Goal: Task Accomplishment & Management: Manage account settings

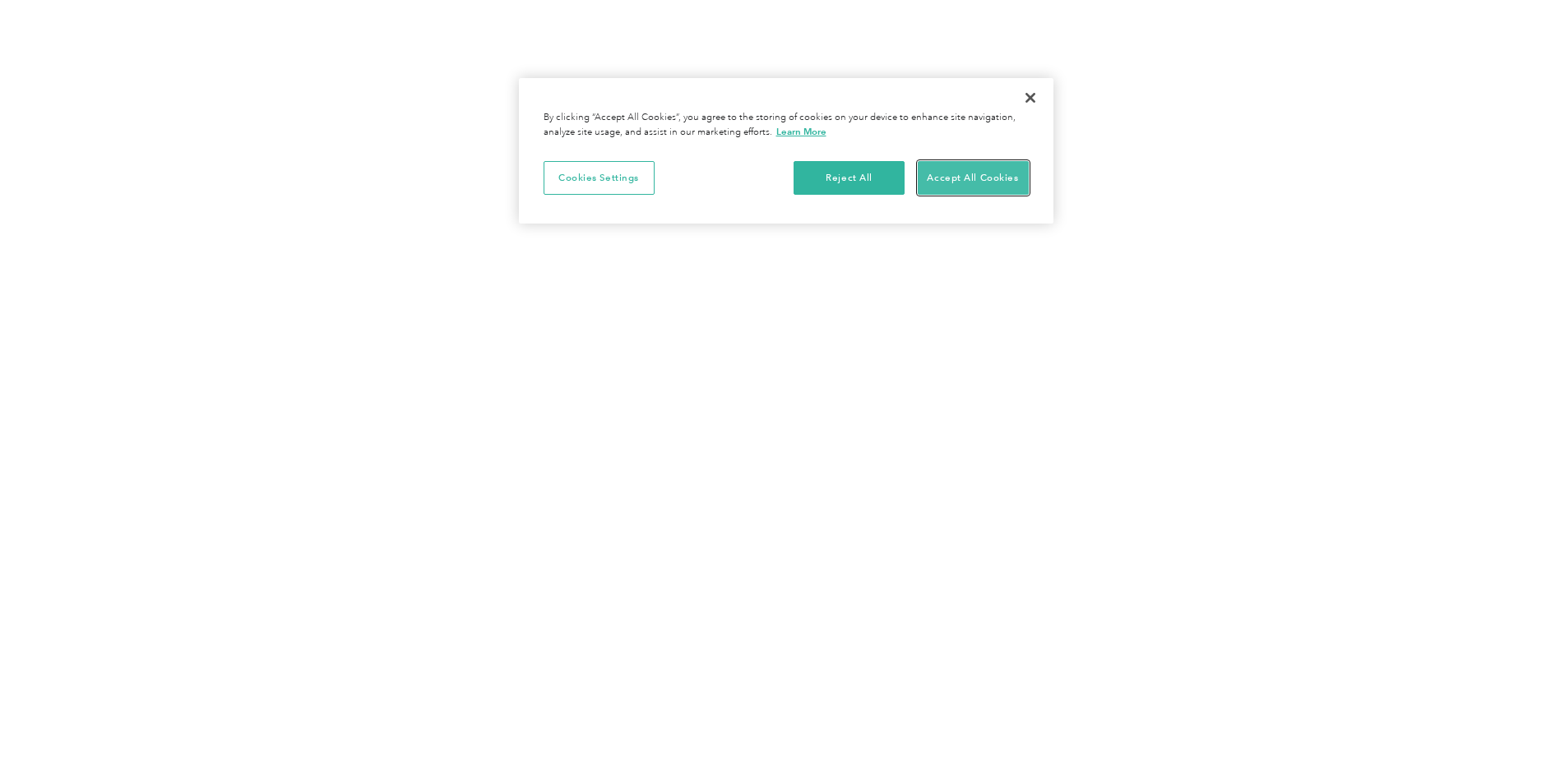
click at [980, 180] on button "Accept All Cookies" at bounding box center [972, 177] width 111 height 34
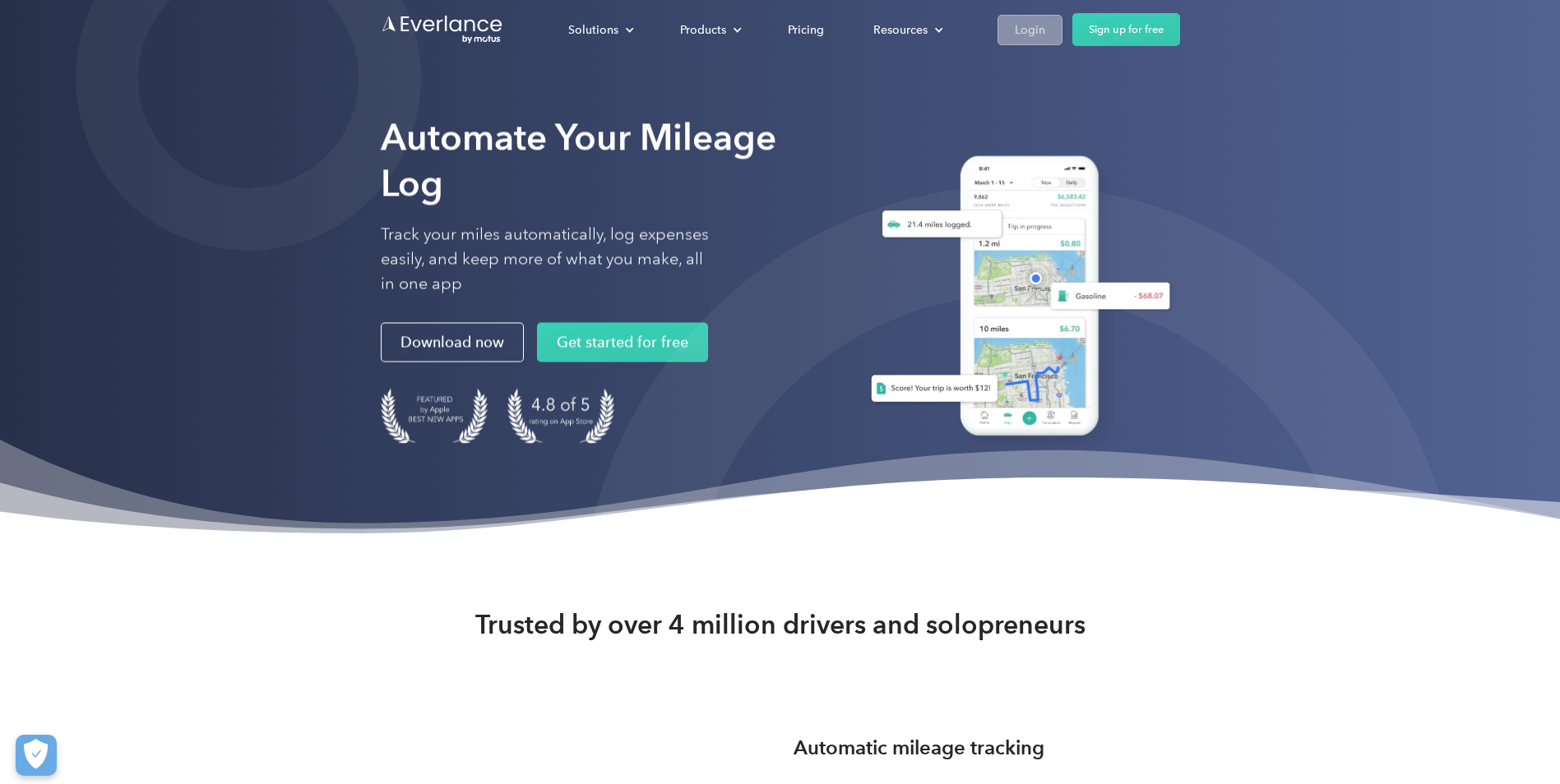
click at [1024, 28] on div "Login" at bounding box center [1029, 30] width 31 height 20
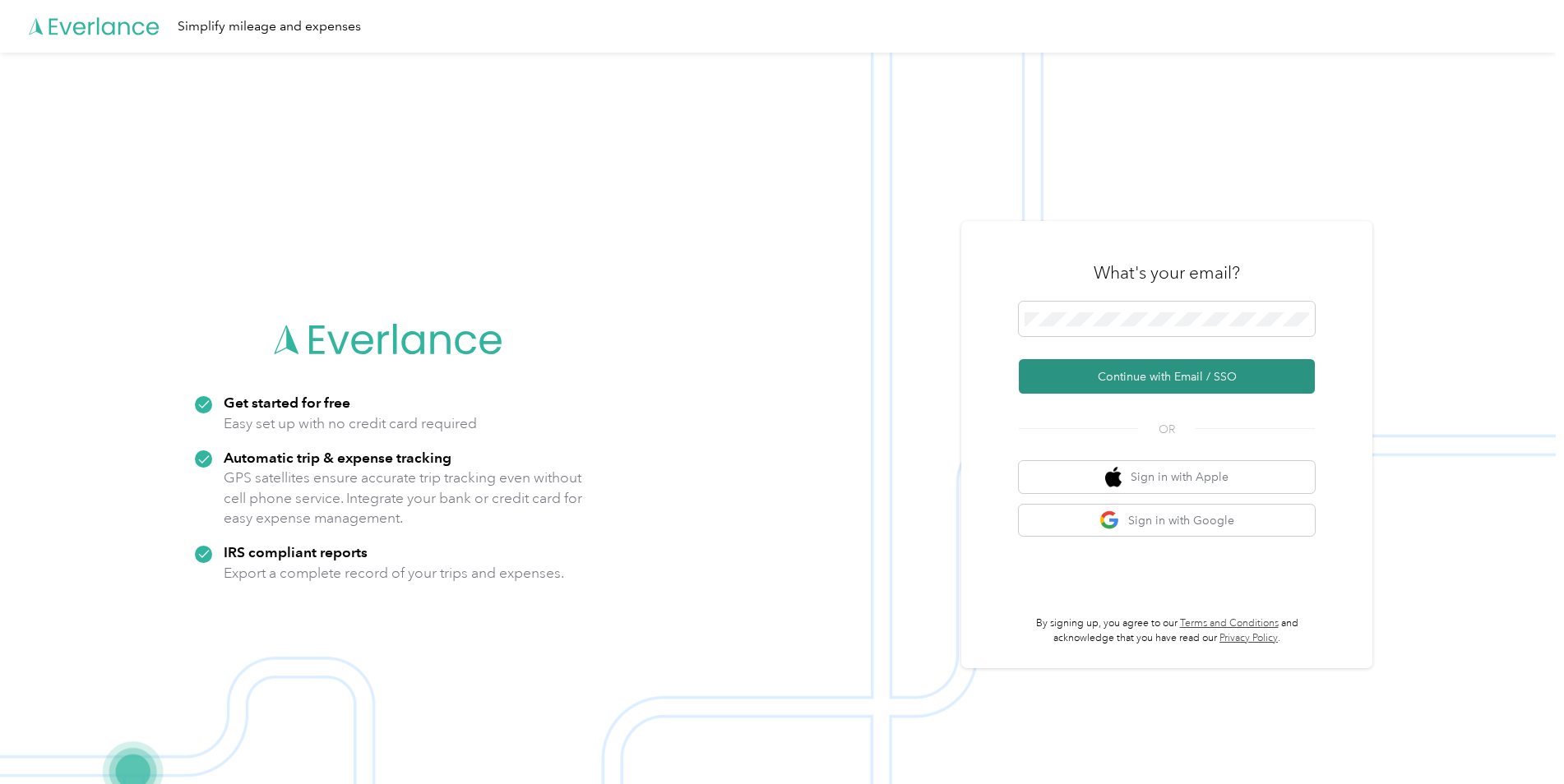
click at [1223, 378] on button "Continue with Email / SSO" at bounding box center [1166, 376] width 296 height 34
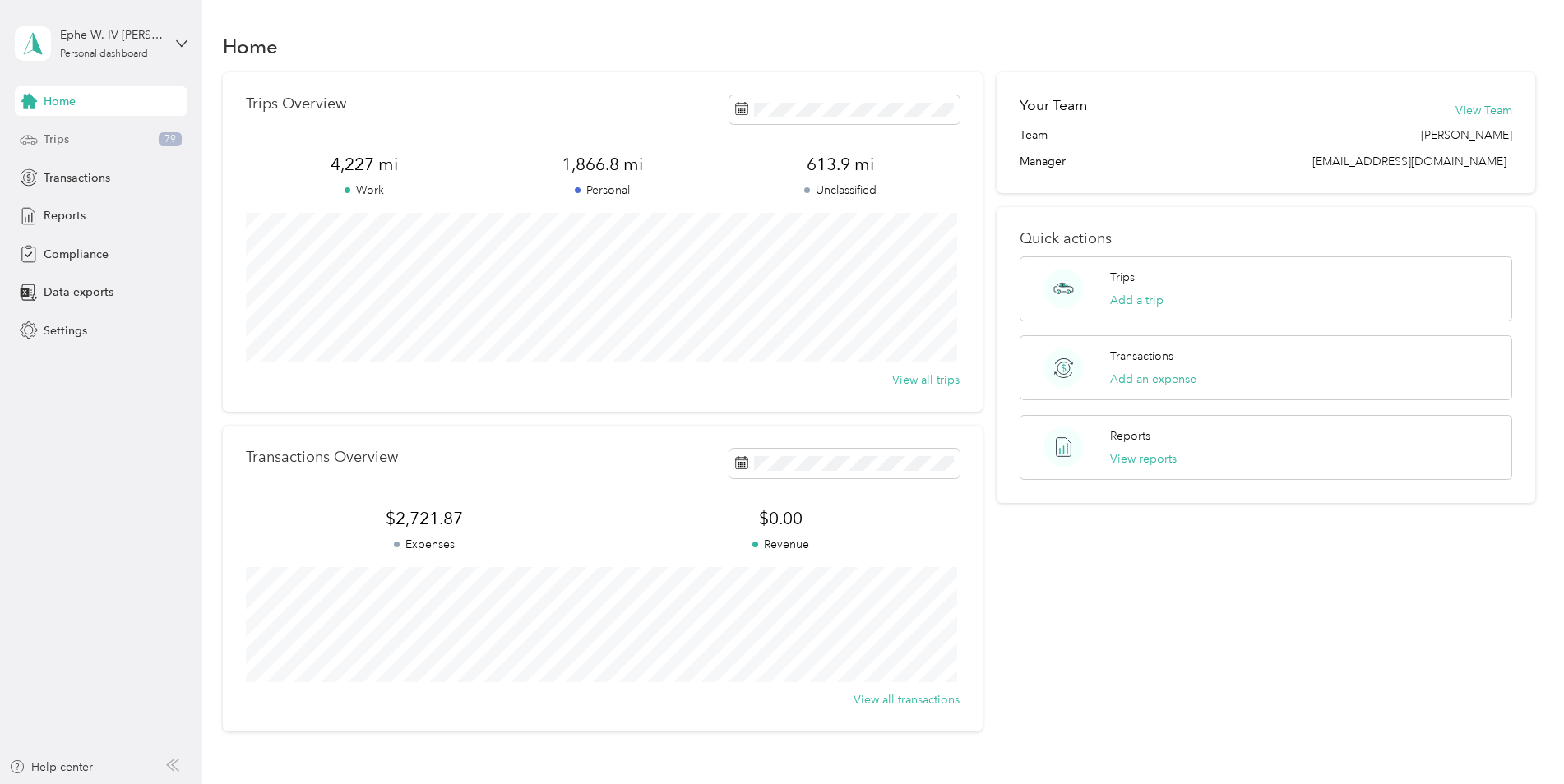
click at [60, 140] on span "Trips" at bounding box center [56, 139] width 25 height 18
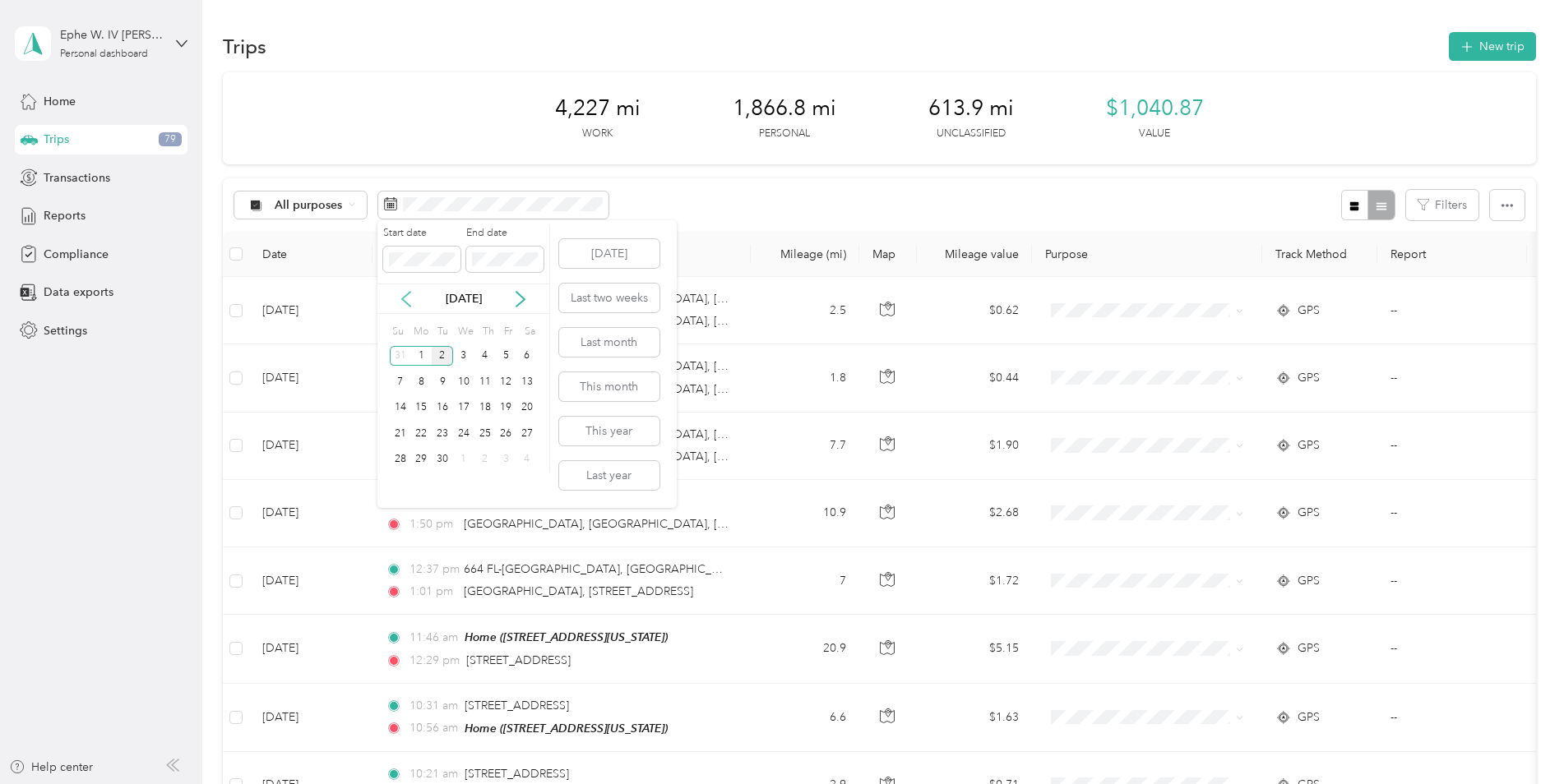
click at [404, 303] on icon at bounding box center [406, 299] width 17 height 17
click at [518, 299] on icon at bounding box center [520, 299] width 17 height 17
click at [405, 295] on icon at bounding box center [406, 299] width 17 height 17
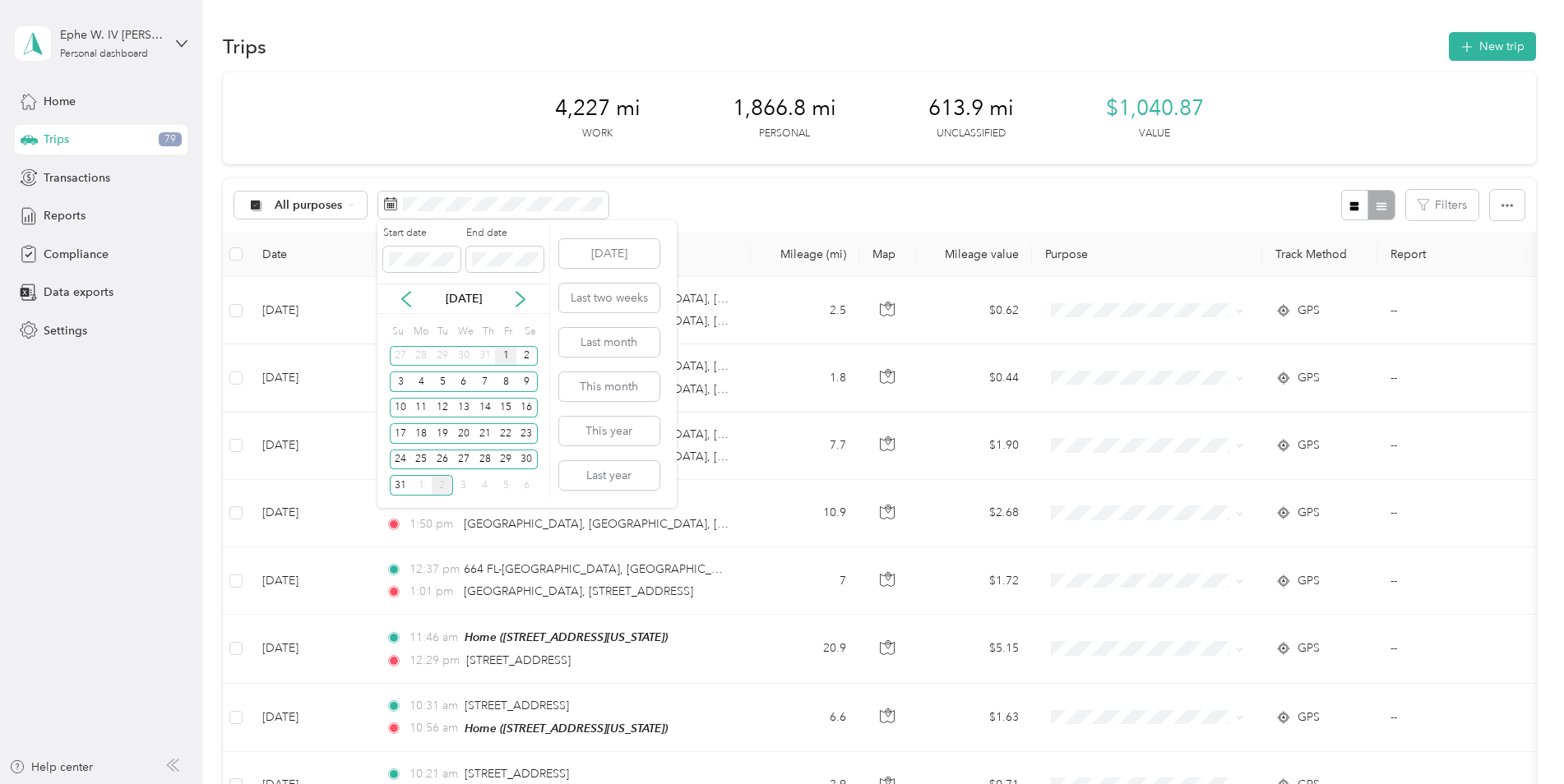
click at [506, 352] on div "1" at bounding box center [506, 357] width 21 height 20
click at [399, 486] on div "31" at bounding box center [400, 485] width 21 height 20
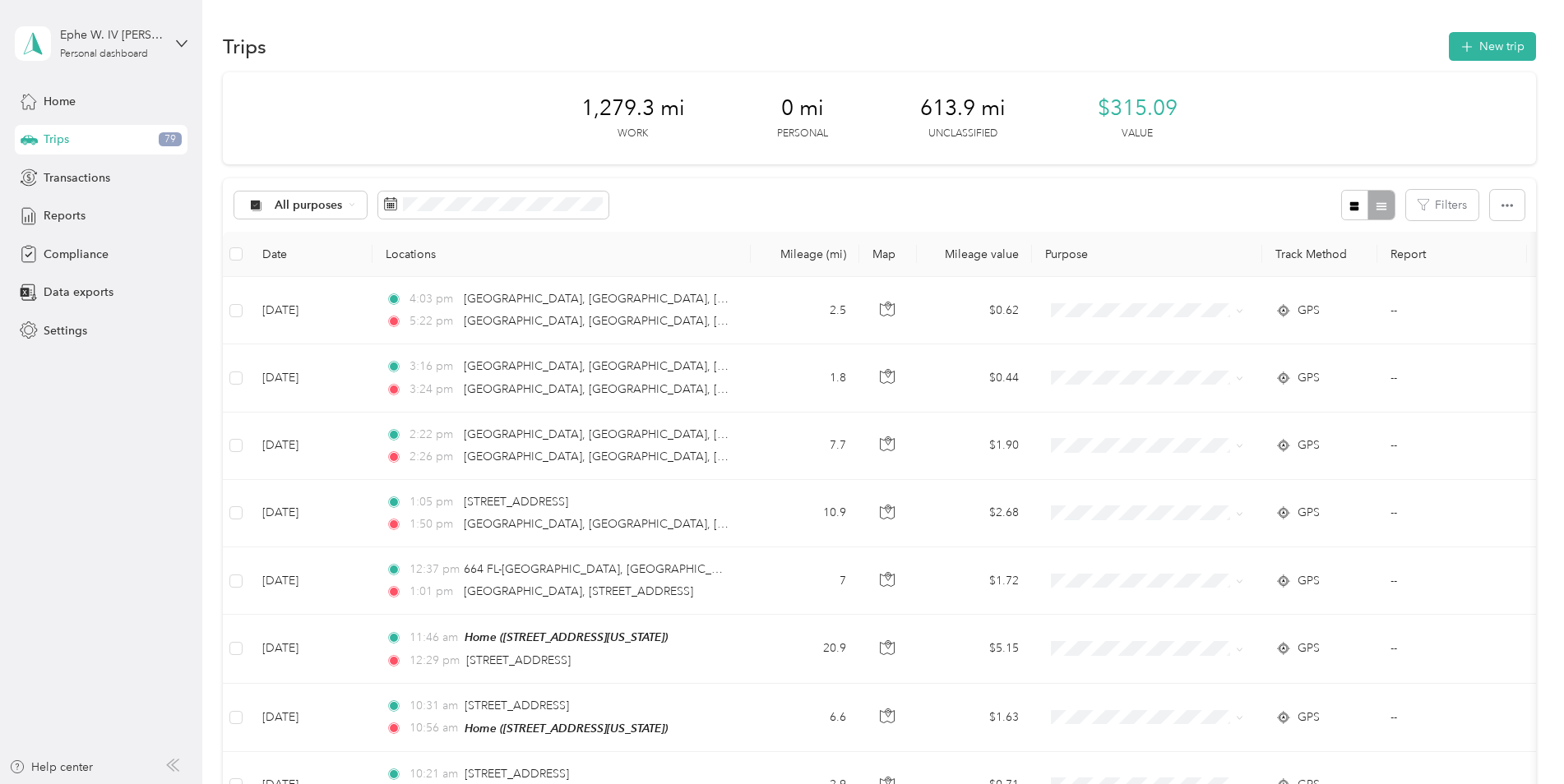
click at [264, 254] on th "Date" at bounding box center [310, 255] width 124 height 46
click at [274, 252] on th "Date" at bounding box center [310, 255] width 124 height 46
click at [1372, 204] on div at bounding box center [1368, 204] width 54 height 31
click at [1381, 209] on div at bounding box center [1368, 204] width 54 height 31
click at [1505, 204] on icon "button" at bounding box center [1507, 205] width 11 height 11
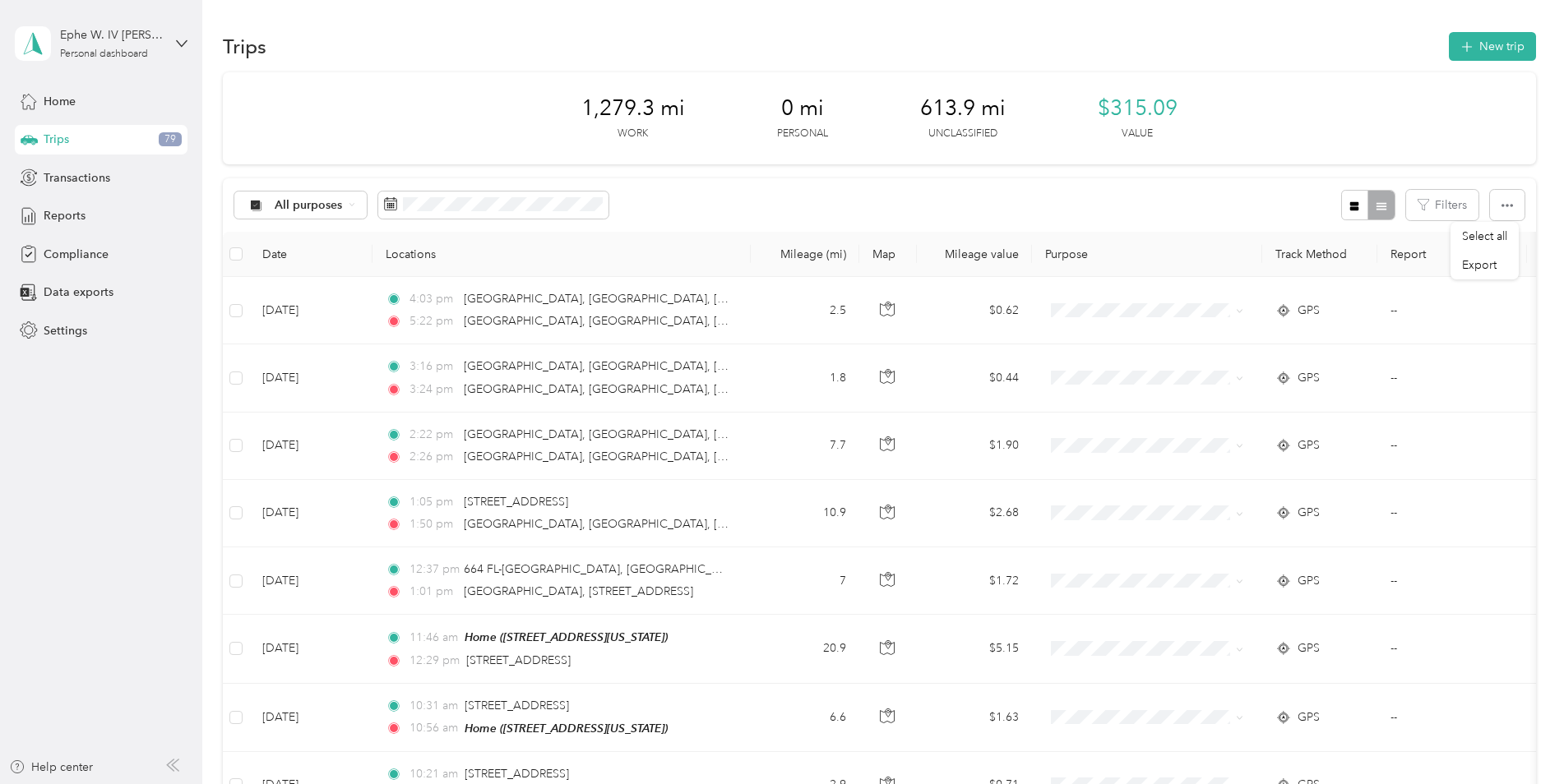
click at [1236, 213] on div "All purposes Filters" at bounding box center [879, 205] width 1313 height 54
click at [717, 182] on div "All purposes Filters" at bounding box center [879, 205] width 1313 height 54
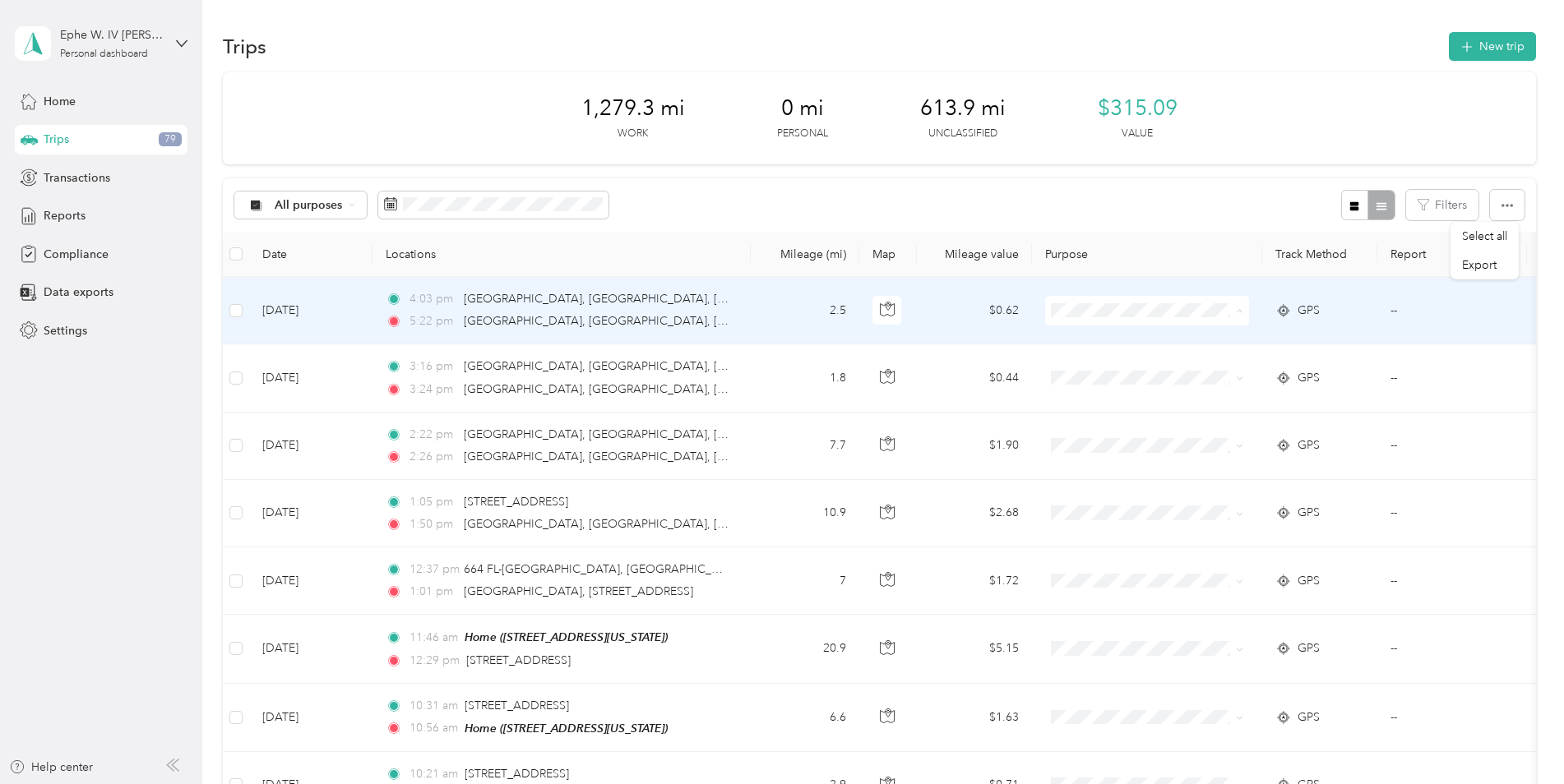
click at [1109, 368] on span "Personal" at bounding box center [1162, 370] width 152 height 18
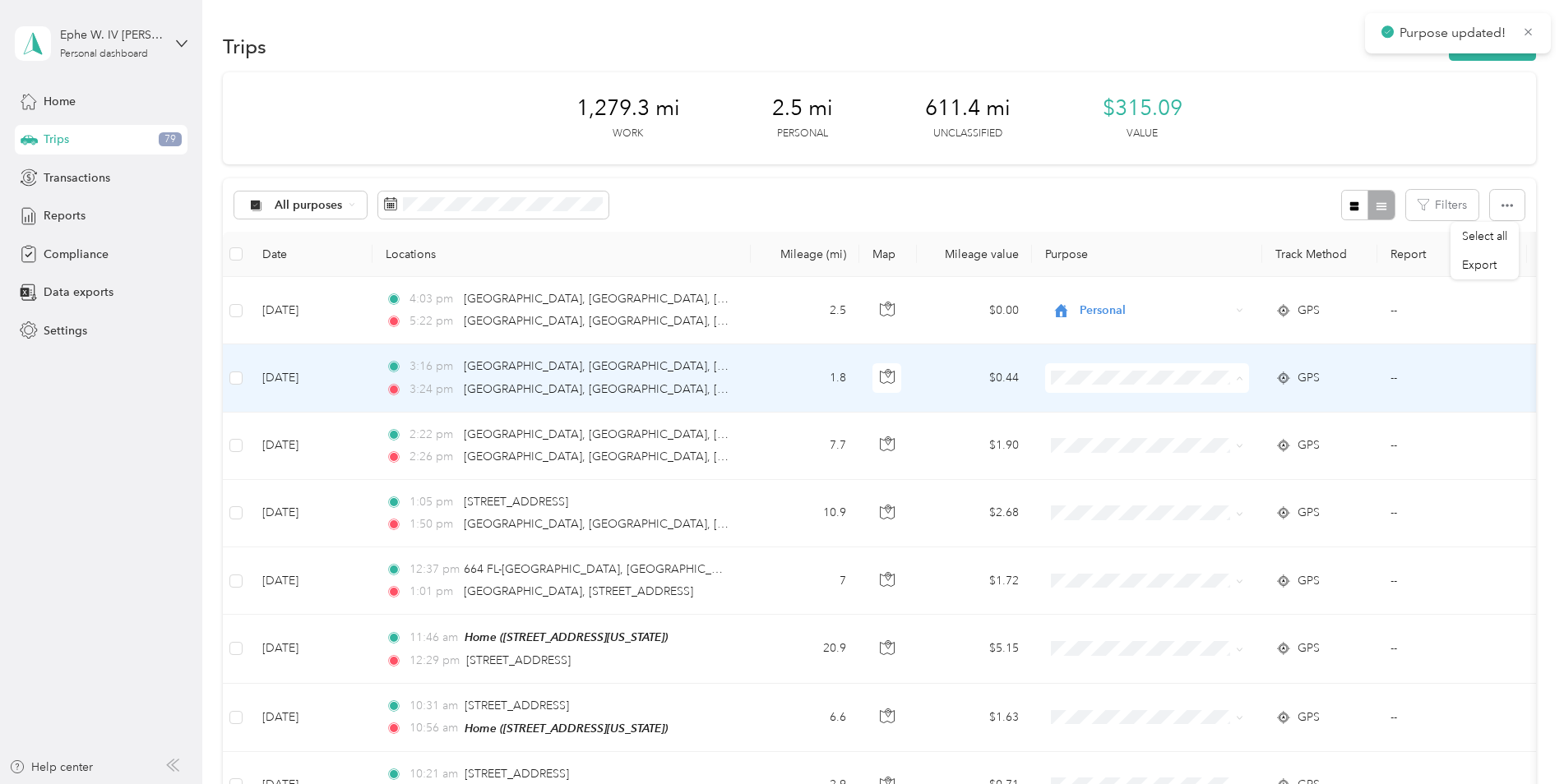
click at [1111, 438] on span "Personal" at bounding box center [1162, 438] width 152 height 18
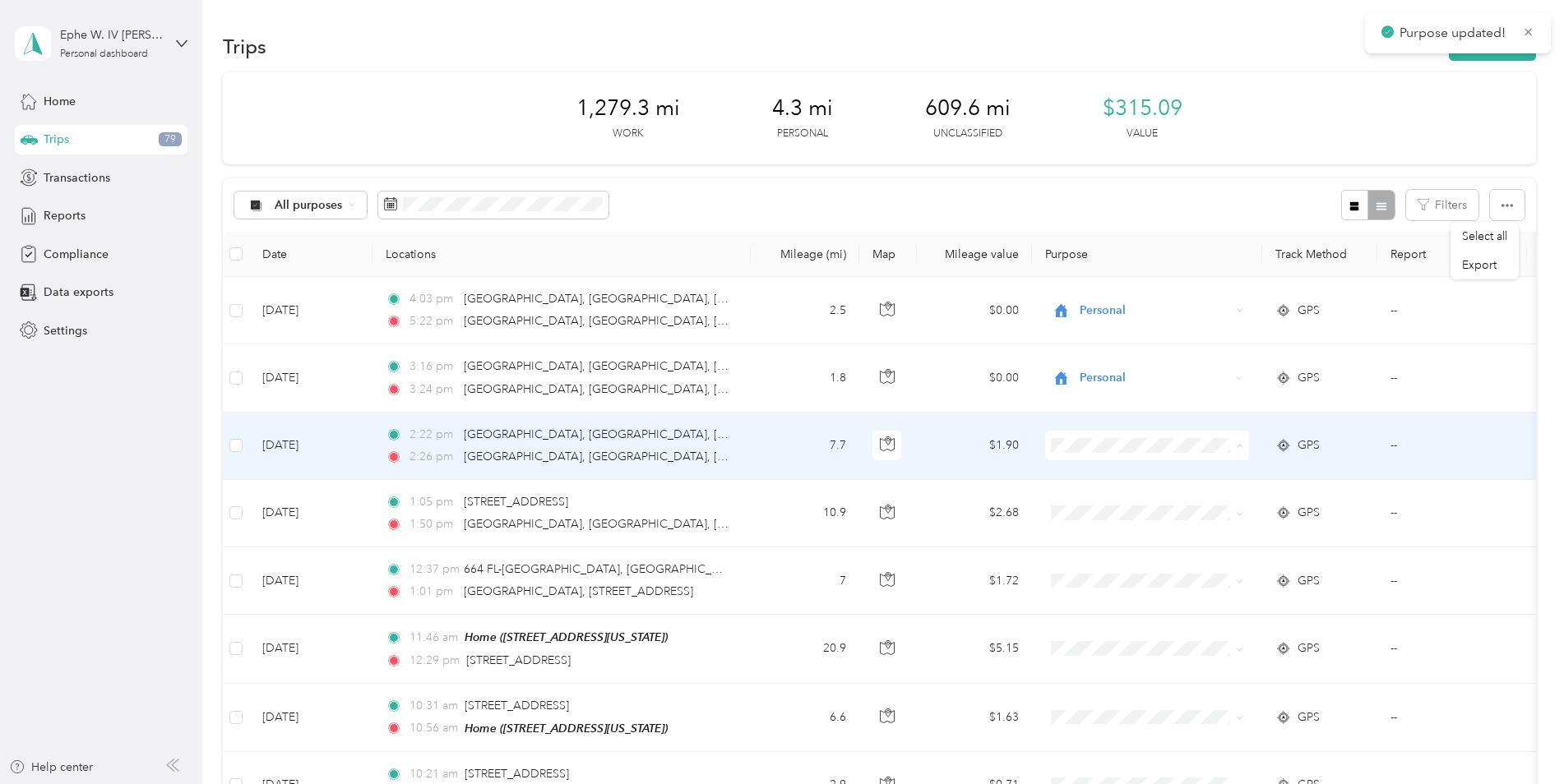
click at [1123, 508] on li "Personal" at bounding box center [1147, 504] width 204 height 29
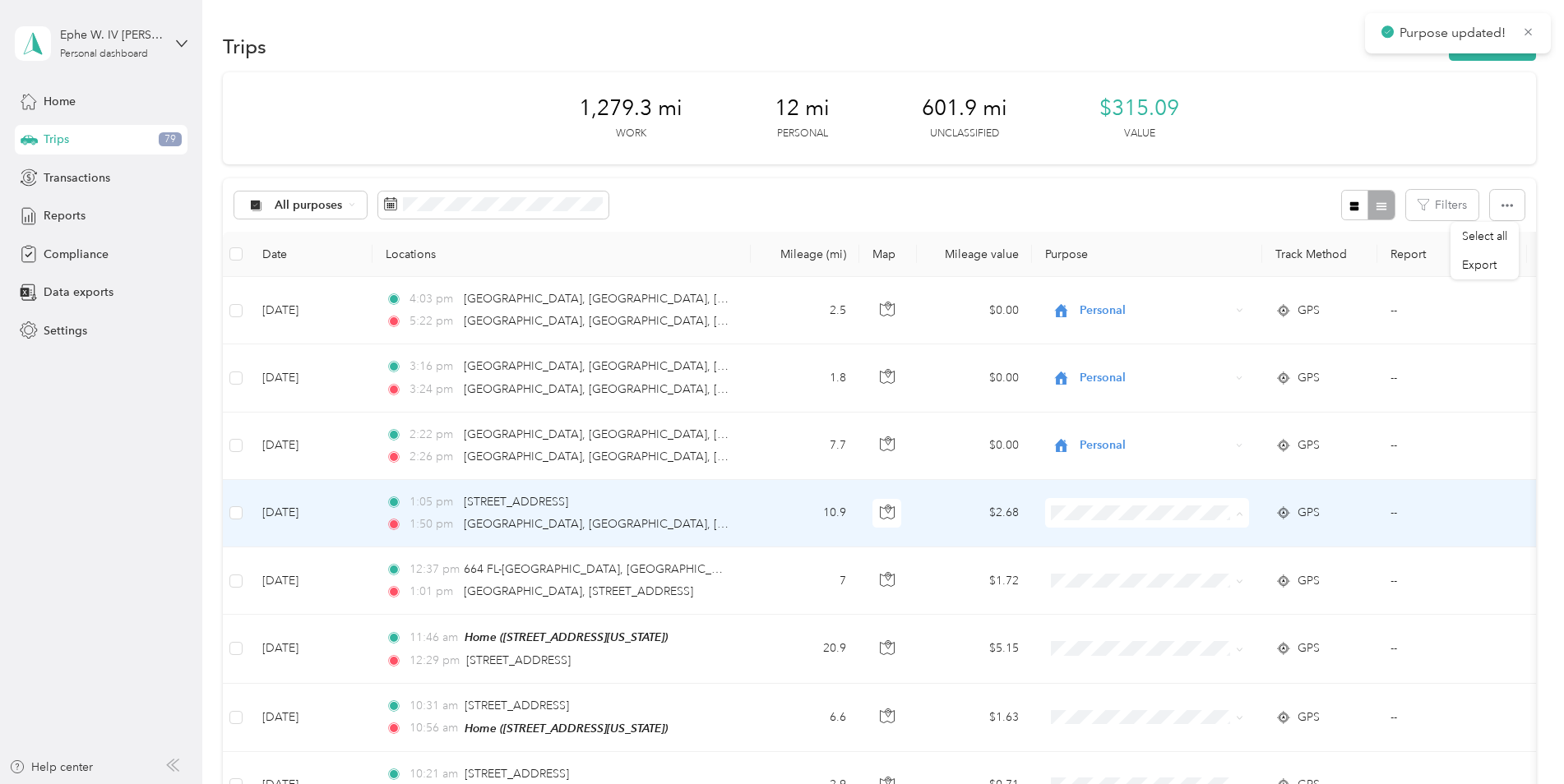
click at [1122, 568] on span "Personal" at bounding box center [1162, 572] width 152 height 18
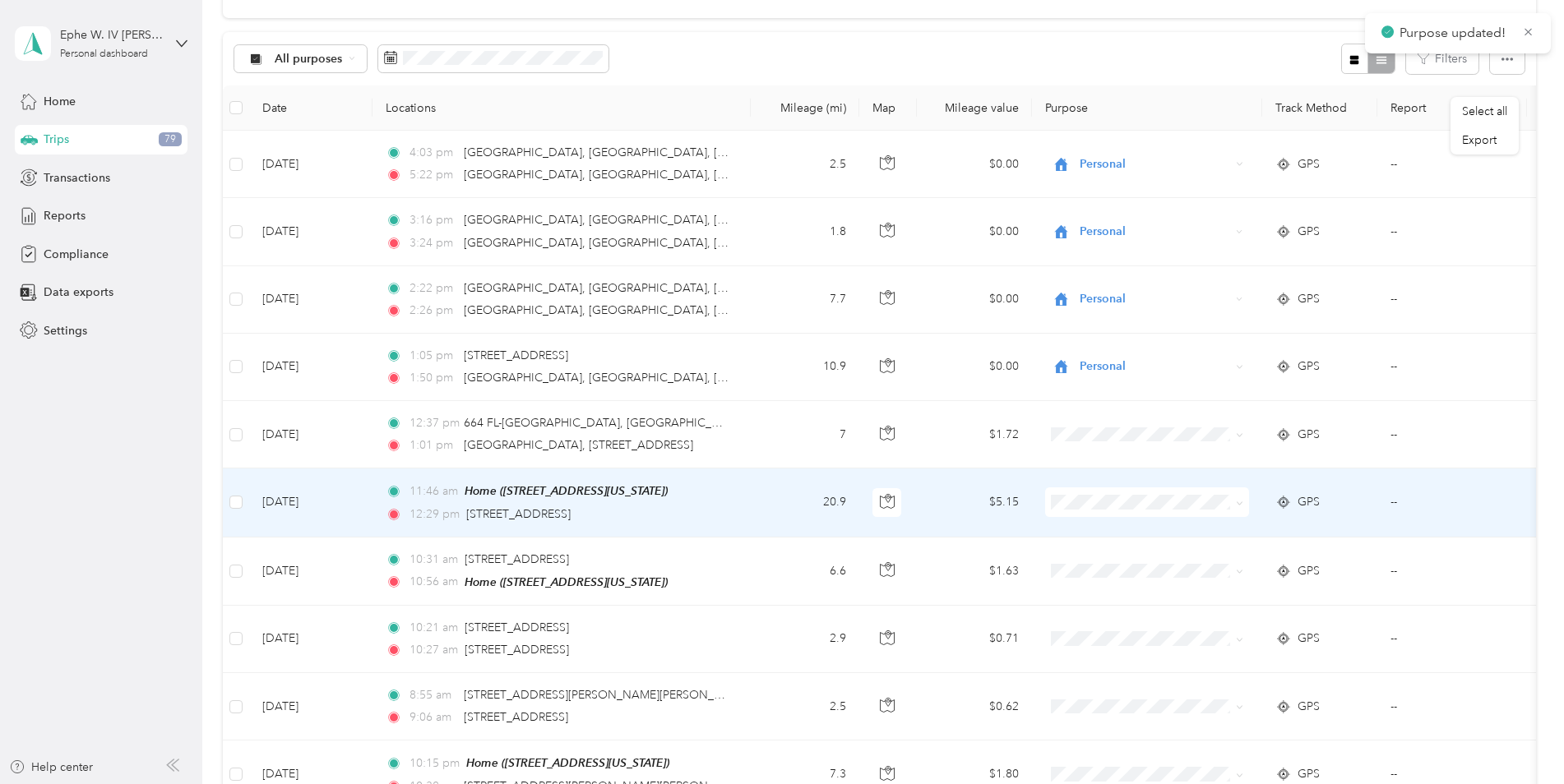
scroll to position [164, 0]
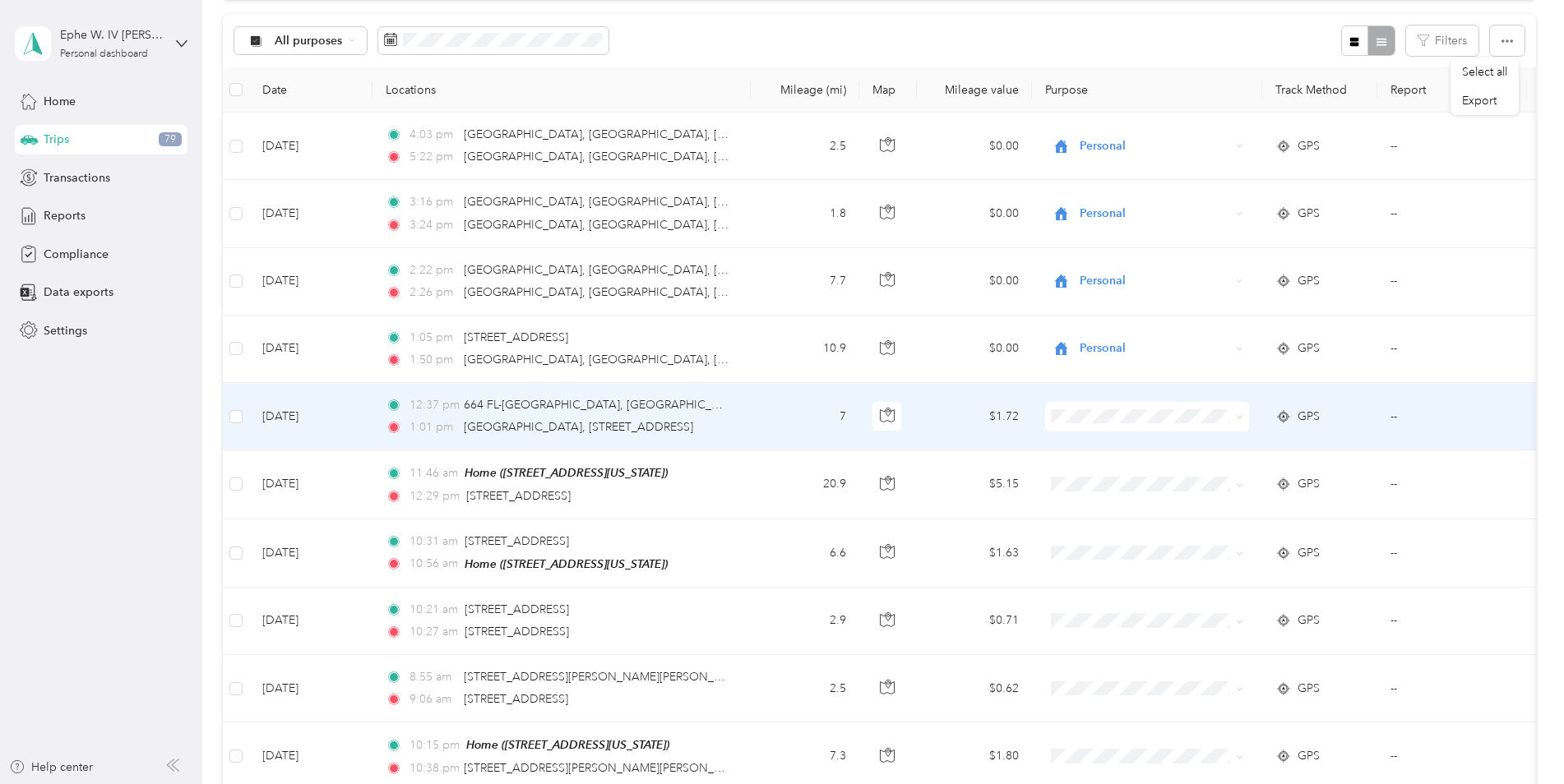
click at [1130, 475] on span "Personal" at bounding box center [1162, 476] width 152 height 18
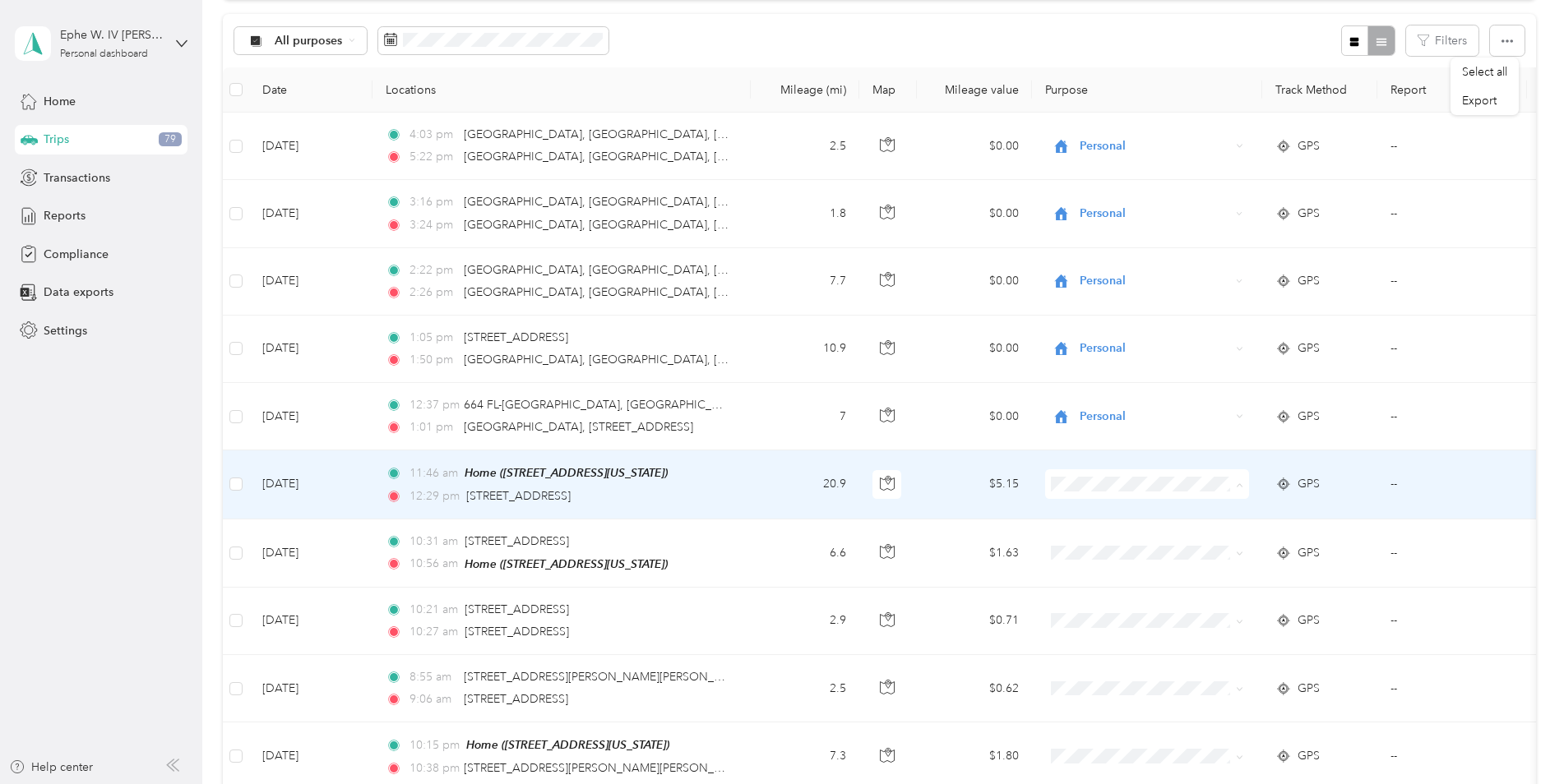
click at [1119, 543] on span "Personal" at bounding box center [1162, 543] width 152 height 18
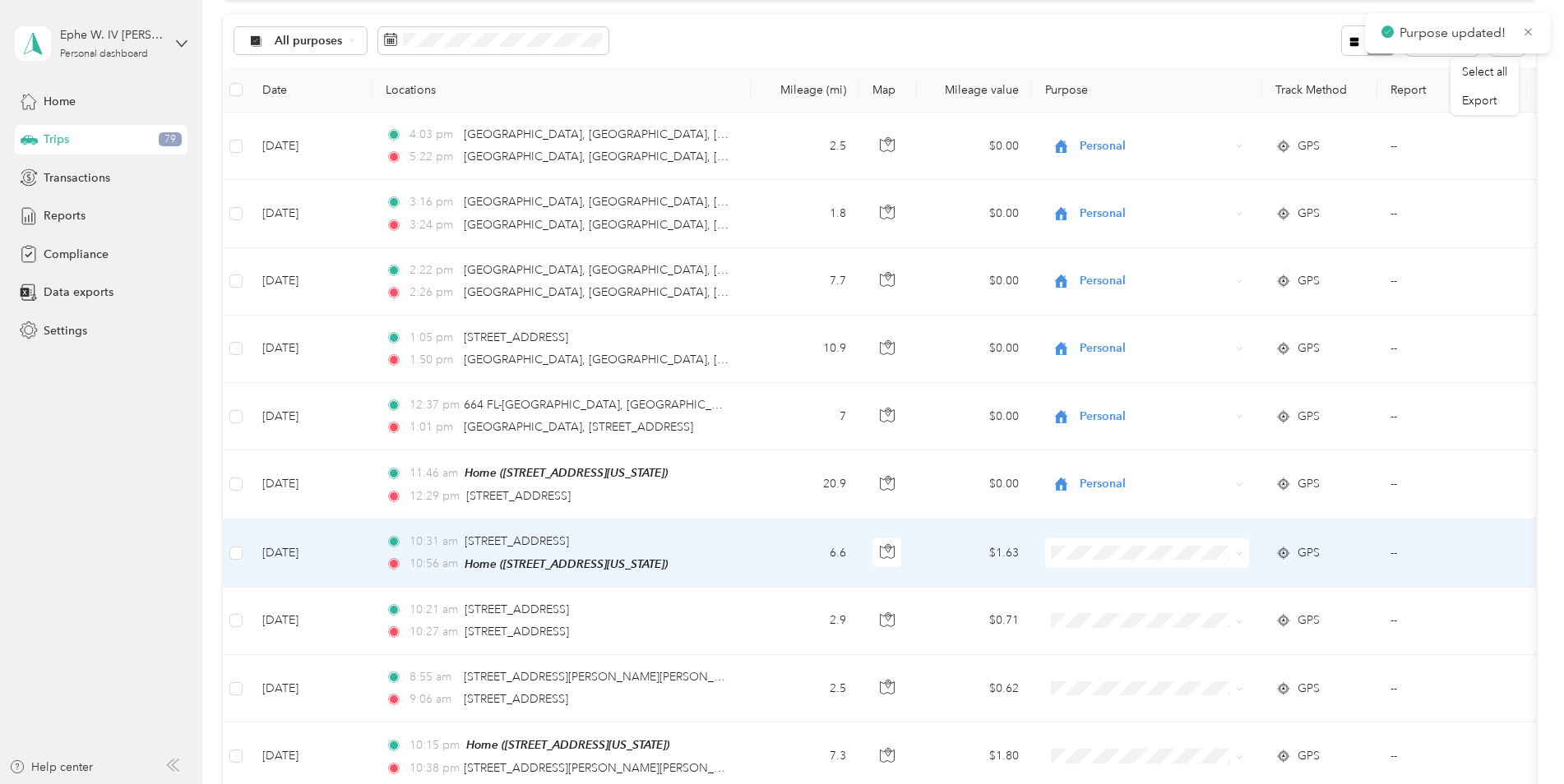
click at [1119, 543] on span at bounding box center [1147, 554] width 204 height 30
click at [1110, 610] on span "Personal" at bounding box center [1162, 606] width 152 height 18
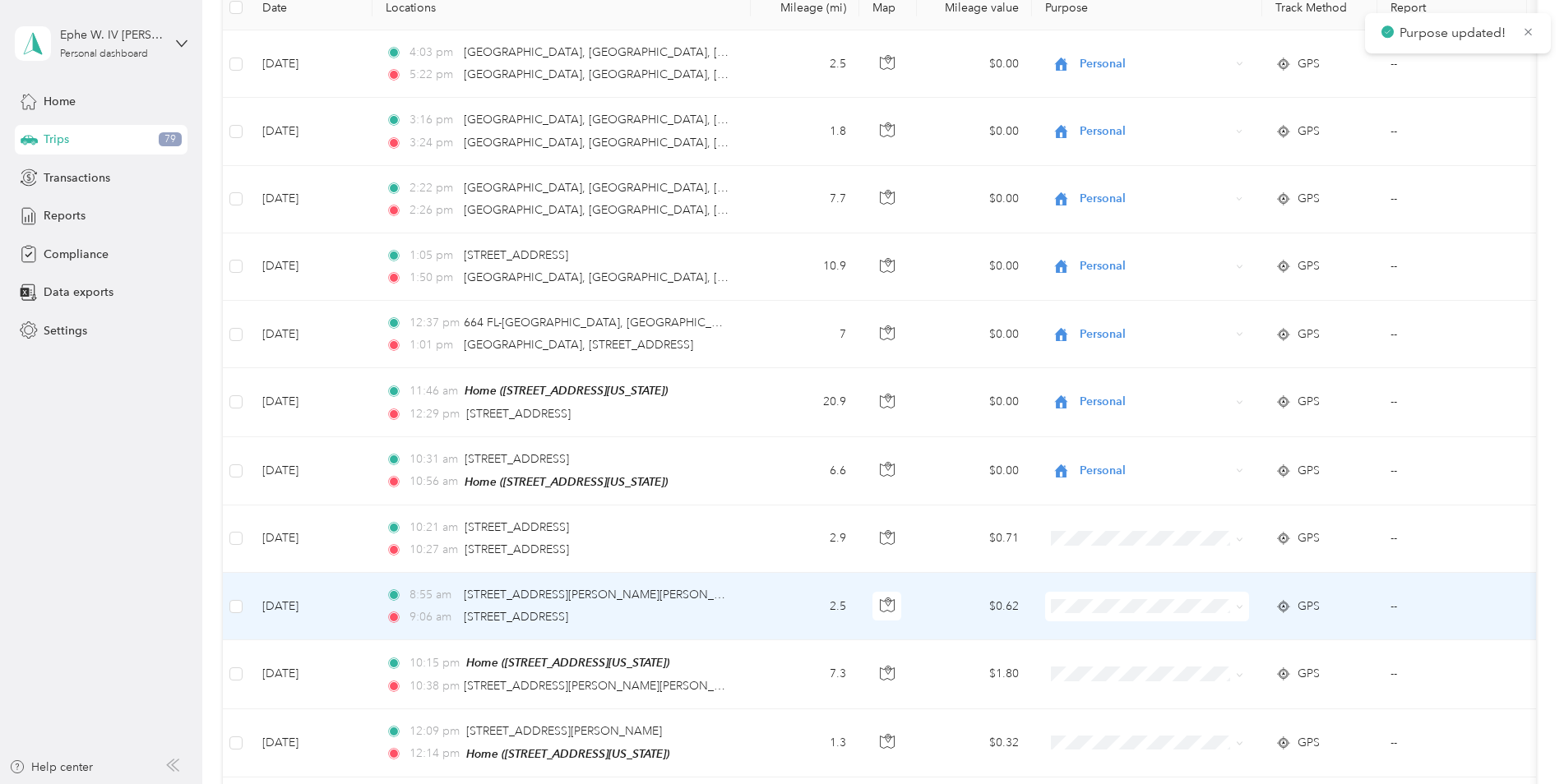
scroll to position [329, 0]
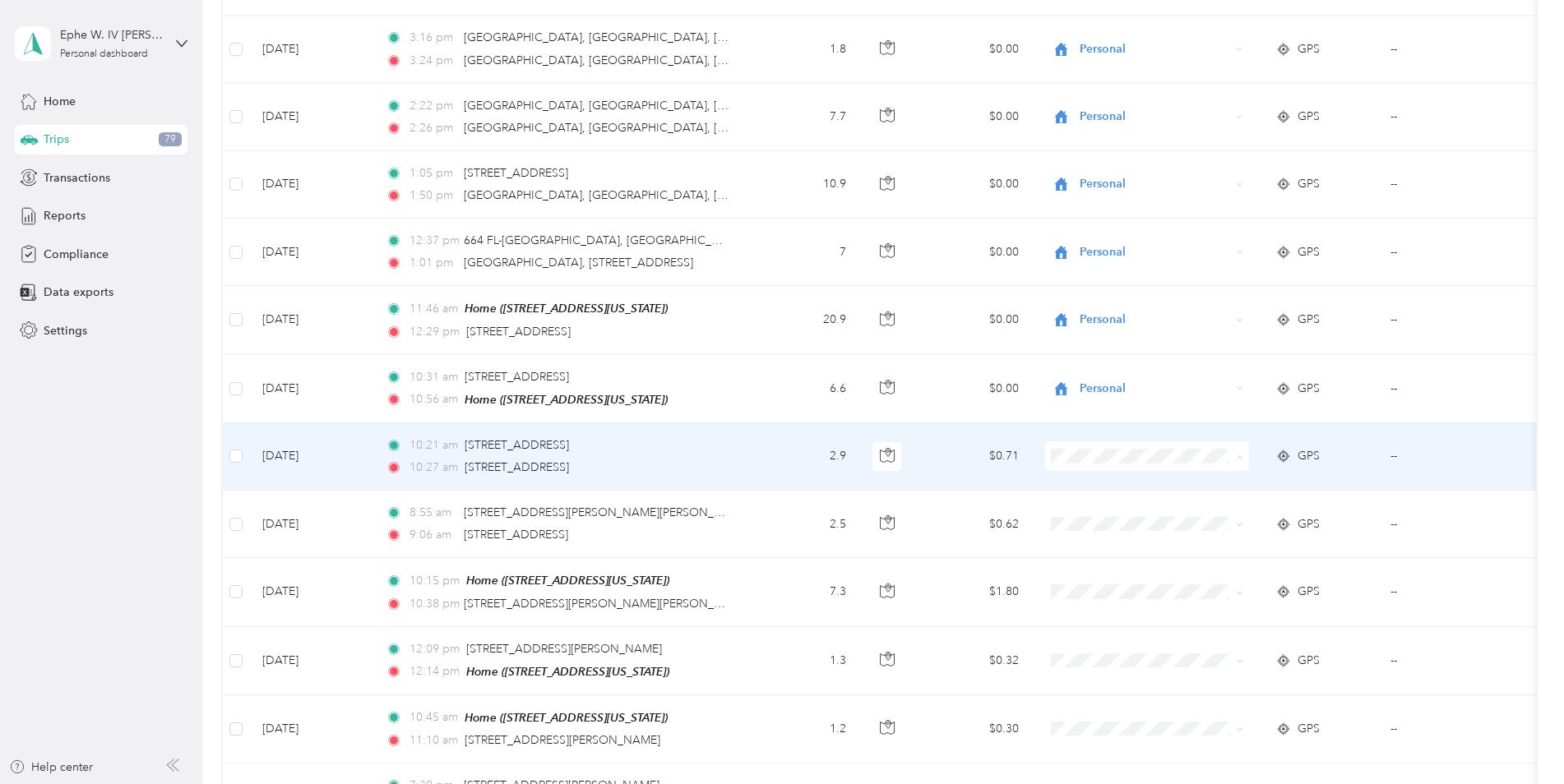
click at [1122, 508] on span "Personal" at bounding box center [1162, 514] width 152 height 18
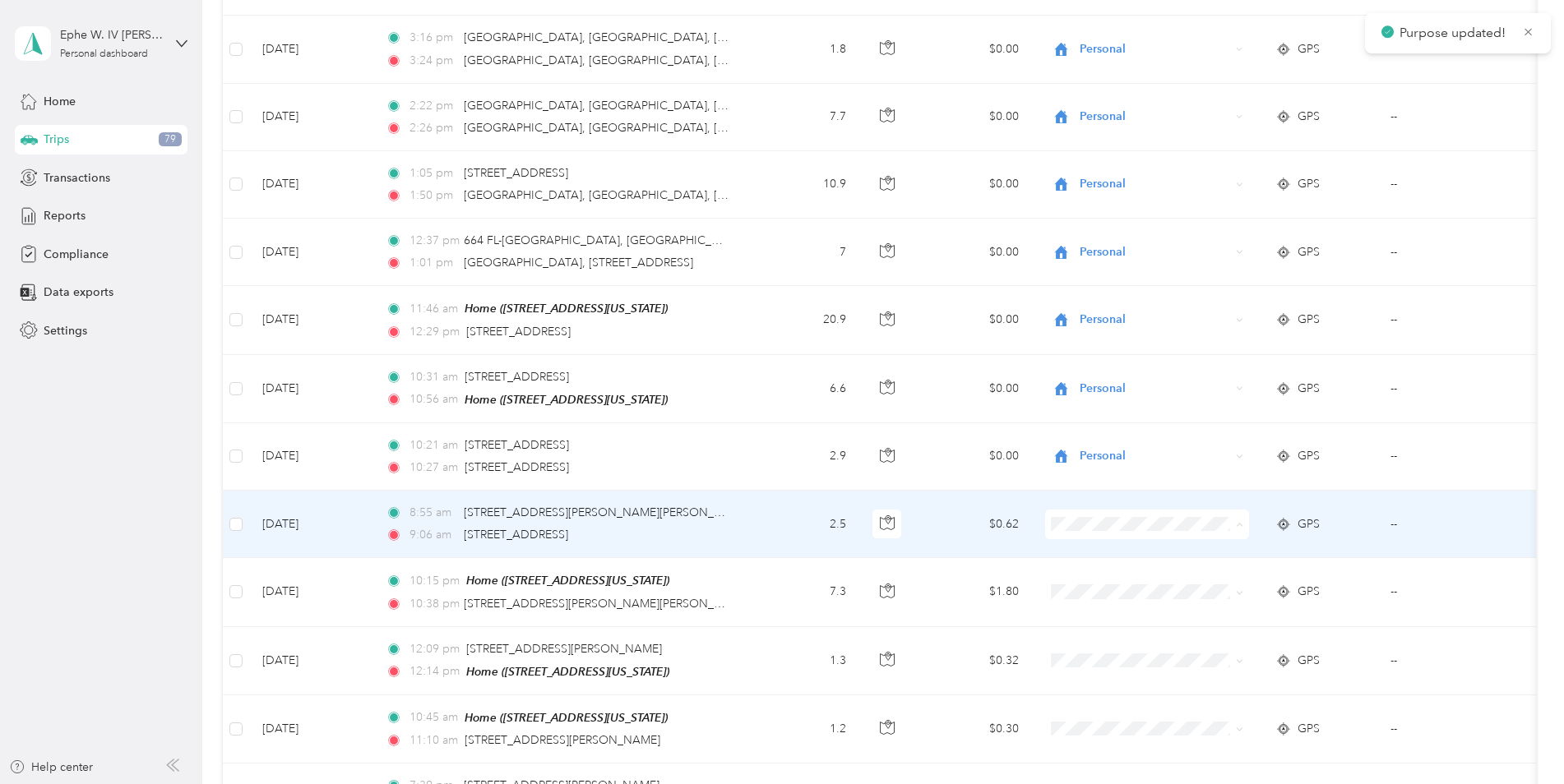
click at [1094, 574] on span "Personal" at bounding box center [1162, 582] width 152 height 18
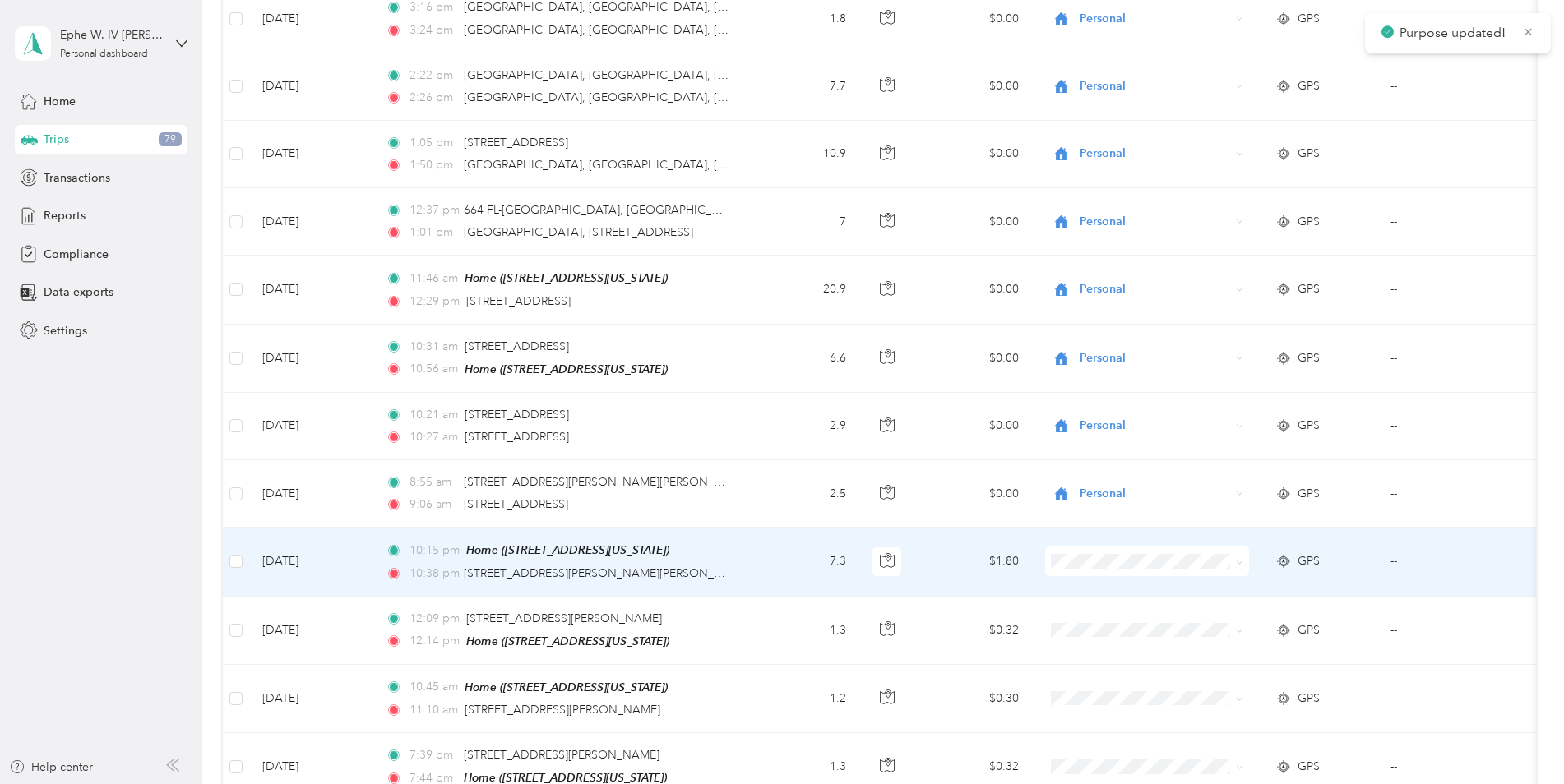
scroll to position [411, 0]
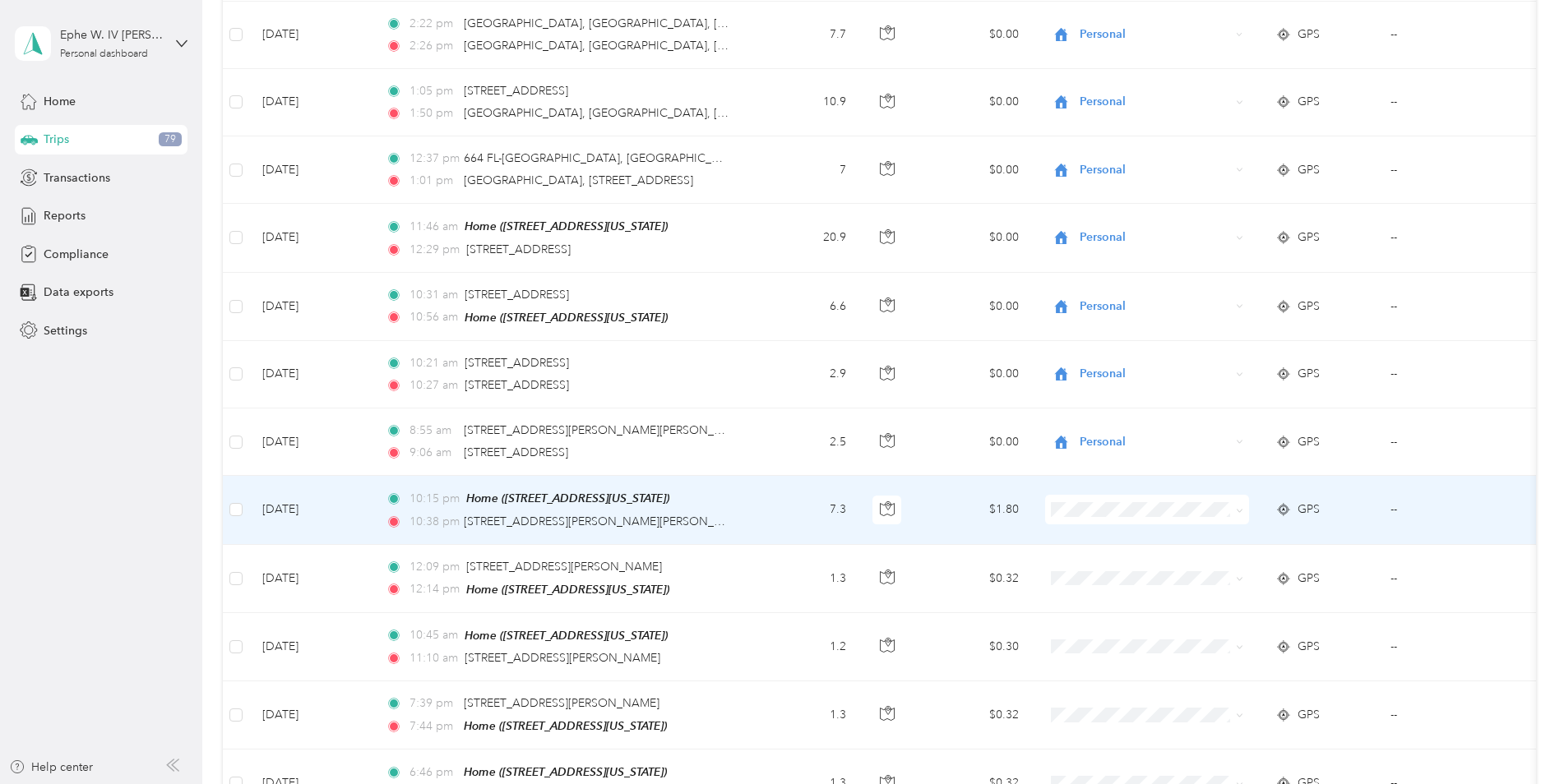
click at [1114, 569] on li "Personal" at bounding box center [1147, 567] width 204 height 29
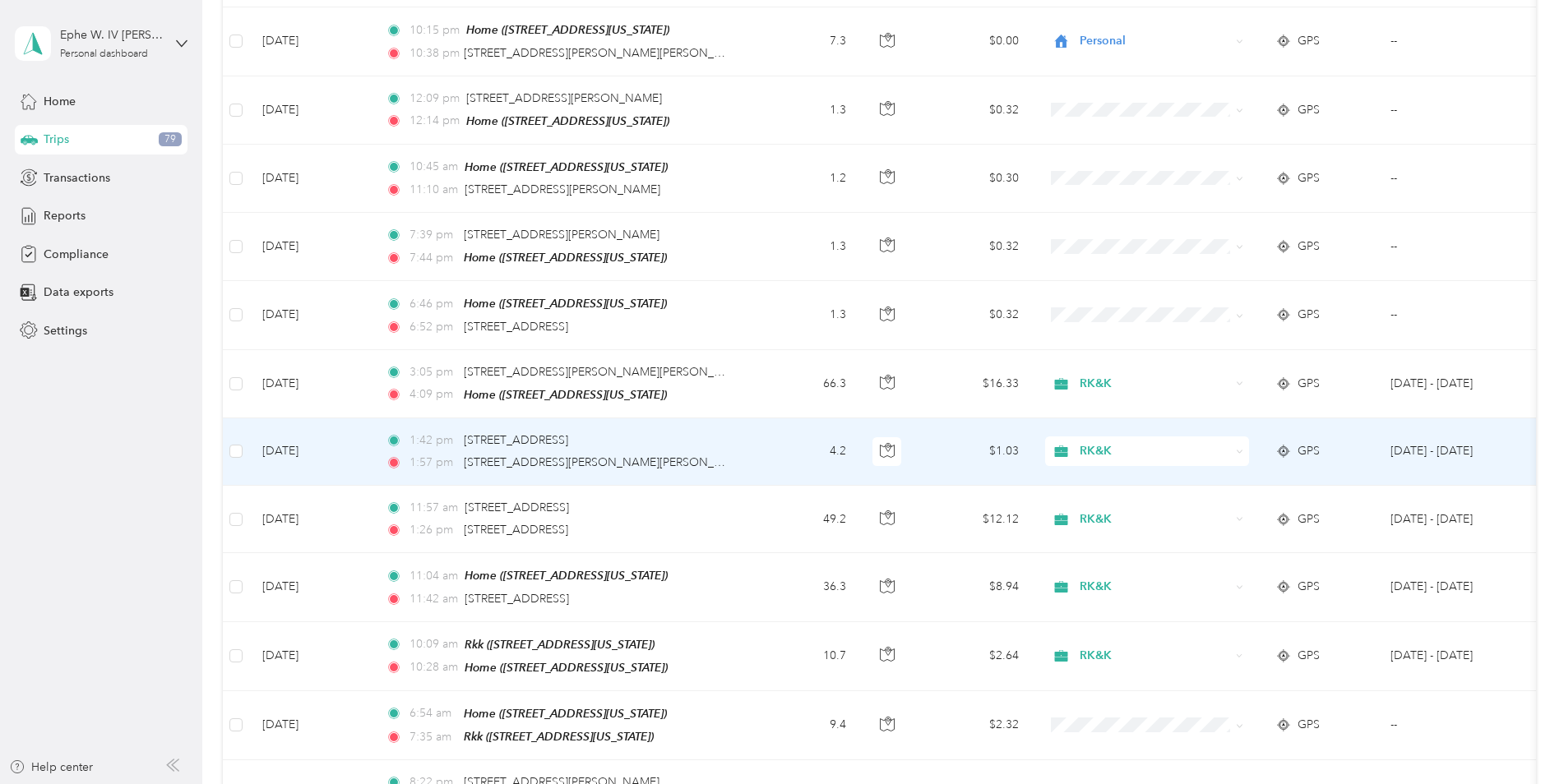
scroll to position [904, 0]
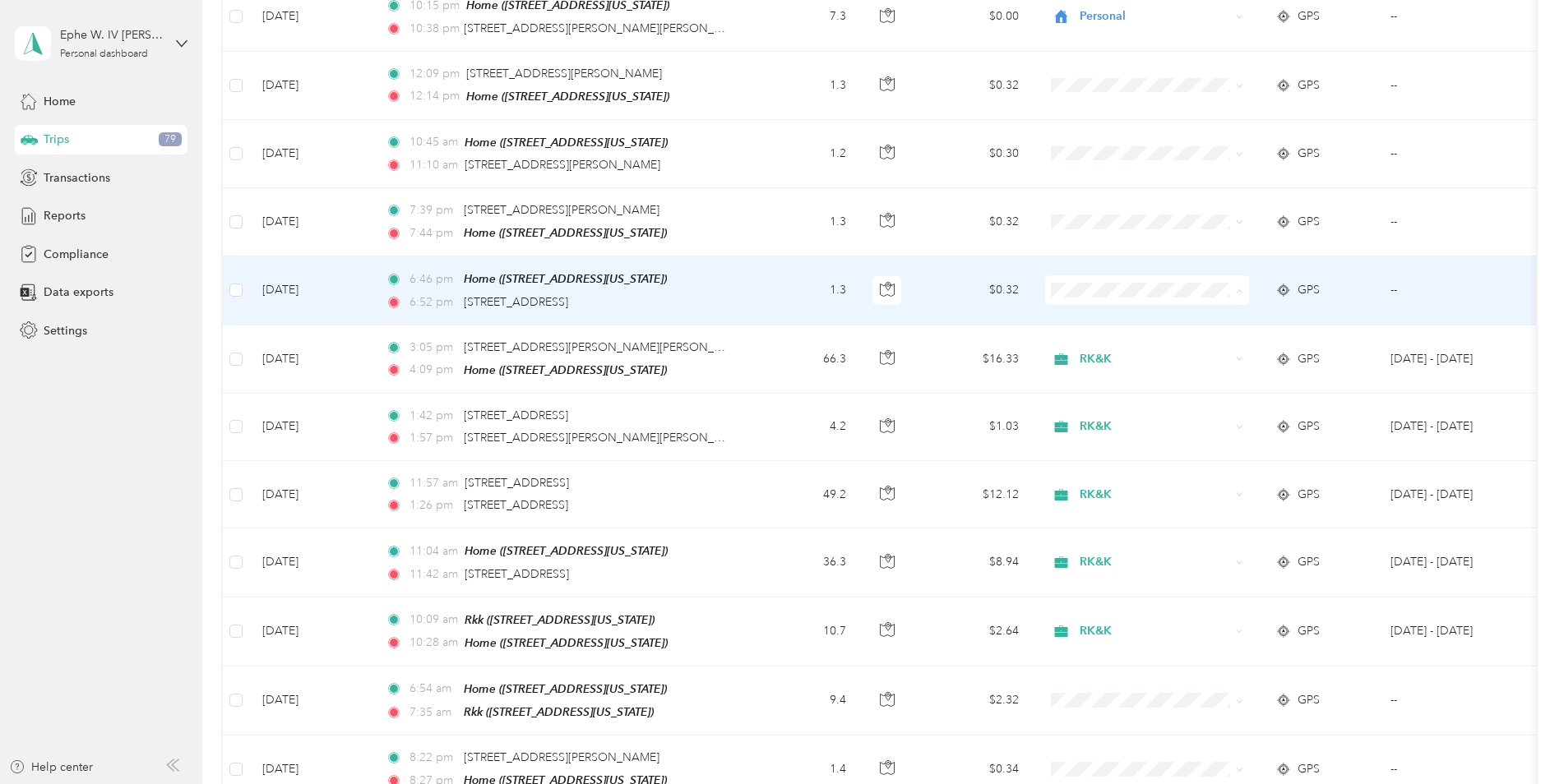
click at [1098, 346] on li "Personal" at bounding box center [1147, 345] width 204 height 29
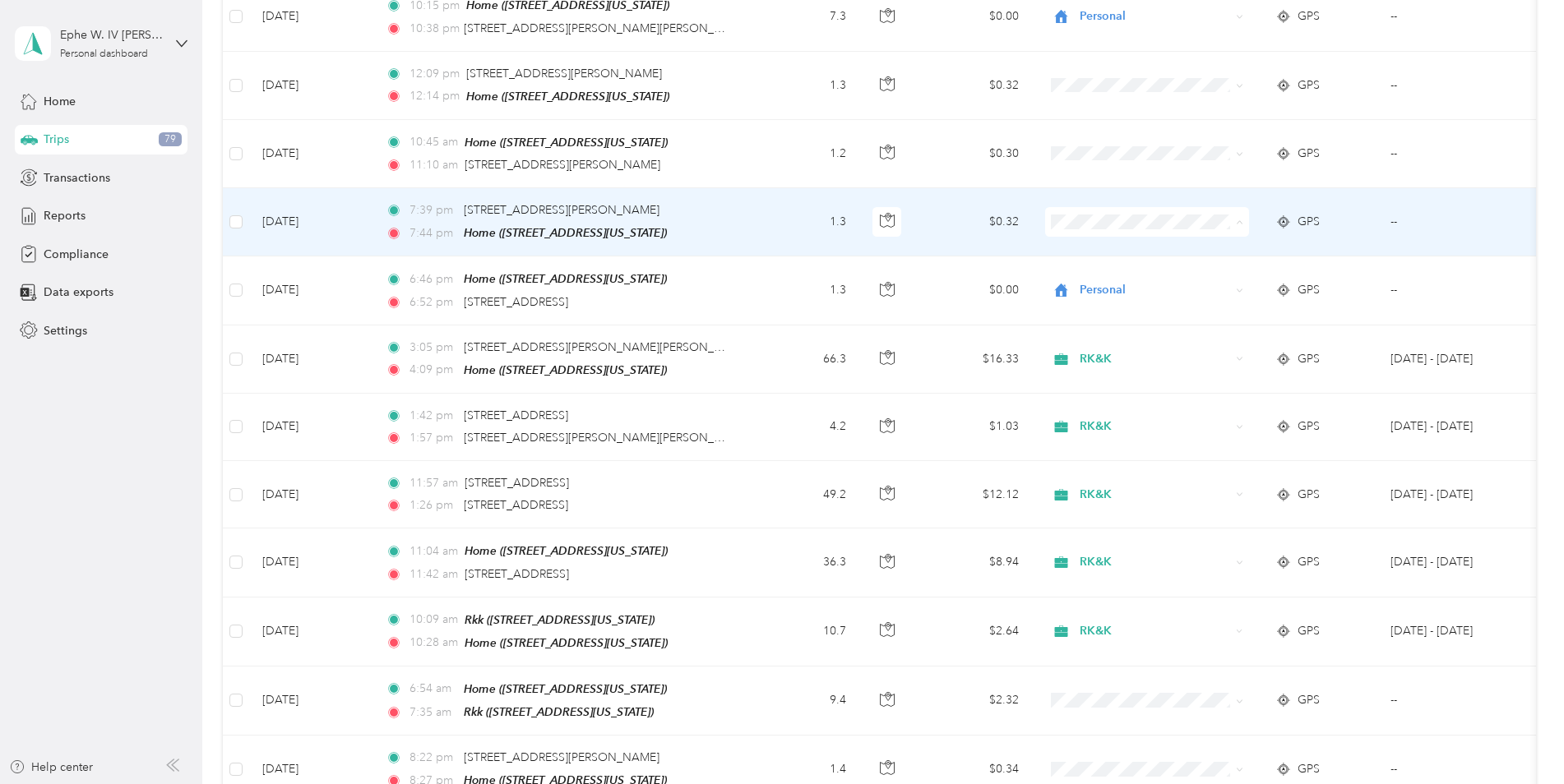
click at [1096, 278] on span "Personal" at bounding box center [1162, 277] width 152 height 18
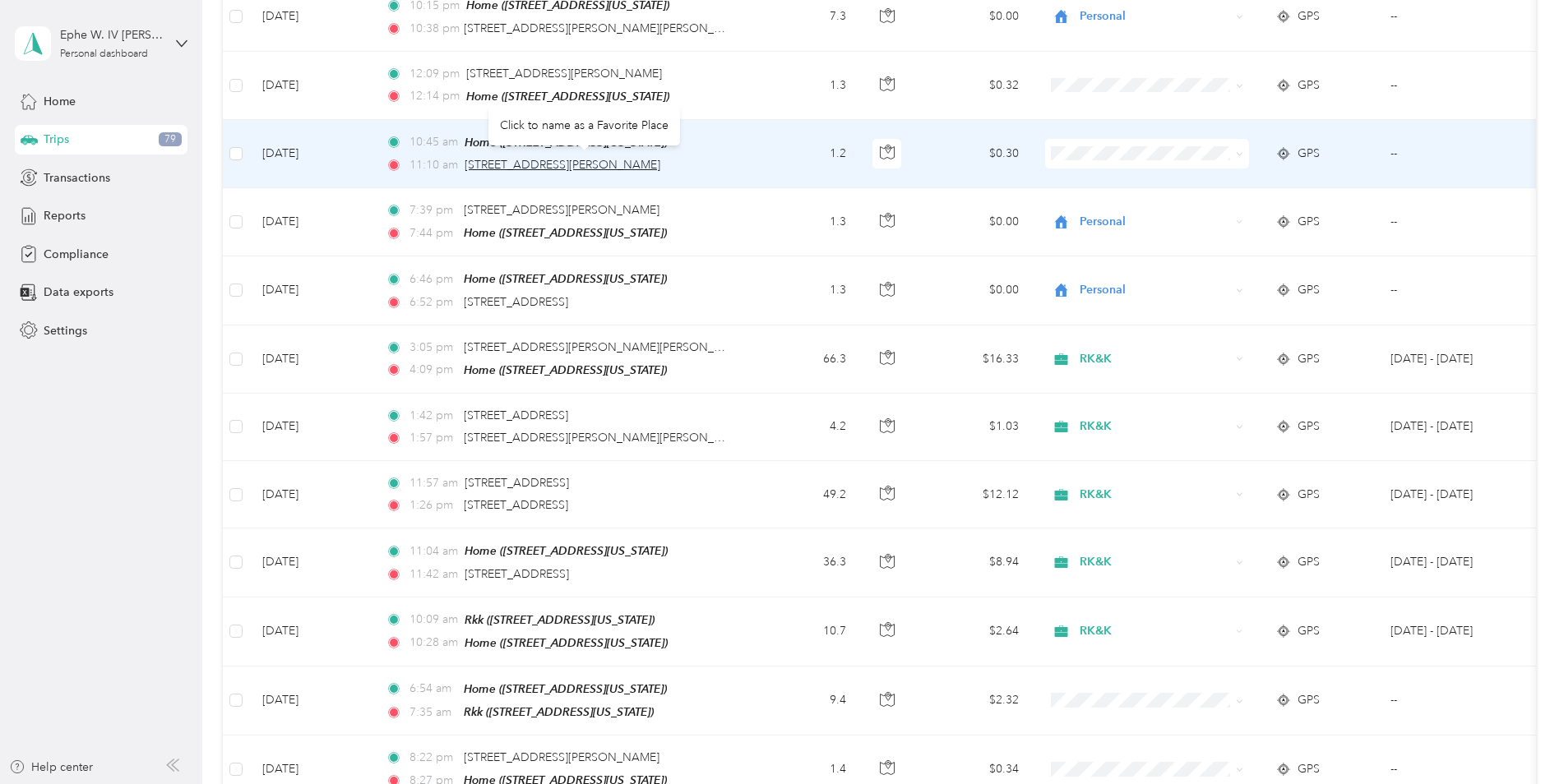
click at [650, 158] on span "2520 W Tharpe St, Tallahassee, FL 32303, USA" at bounding box center [562, 164] width 196 height 14
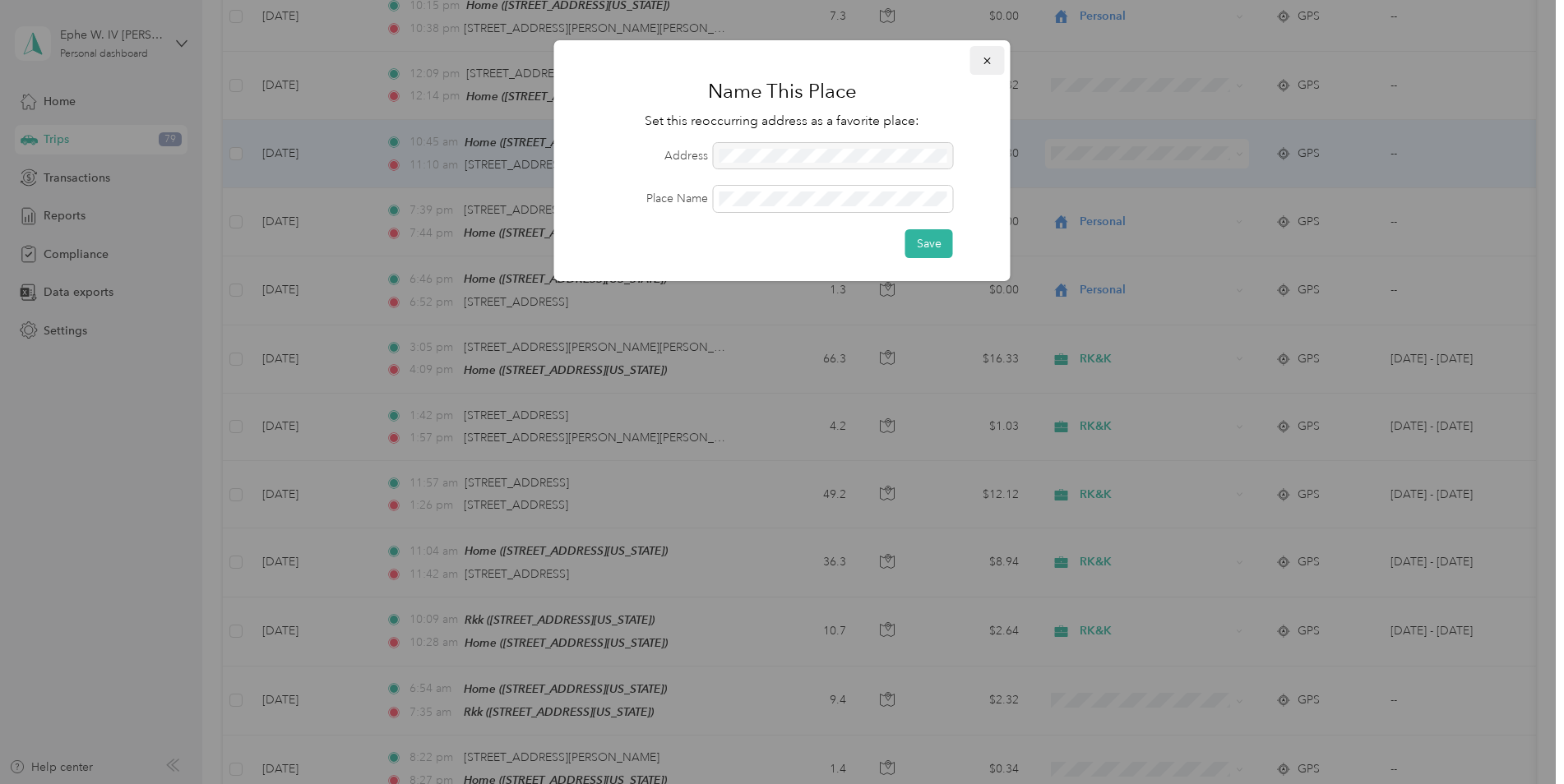
click at [988, 59] on icon "button" at bounding box center [987, 60] width 11 height 11
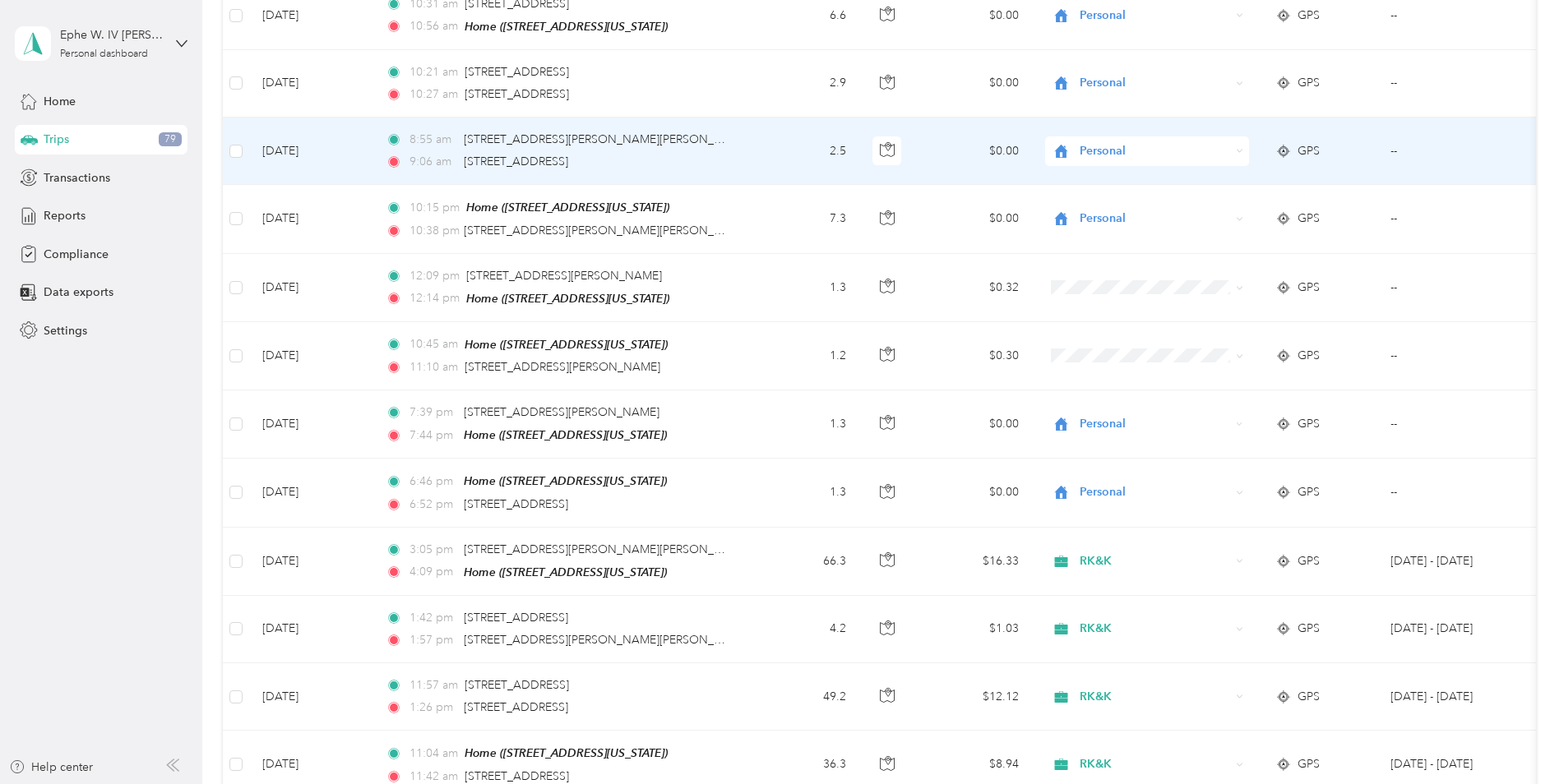
scroll to position [658, 0]
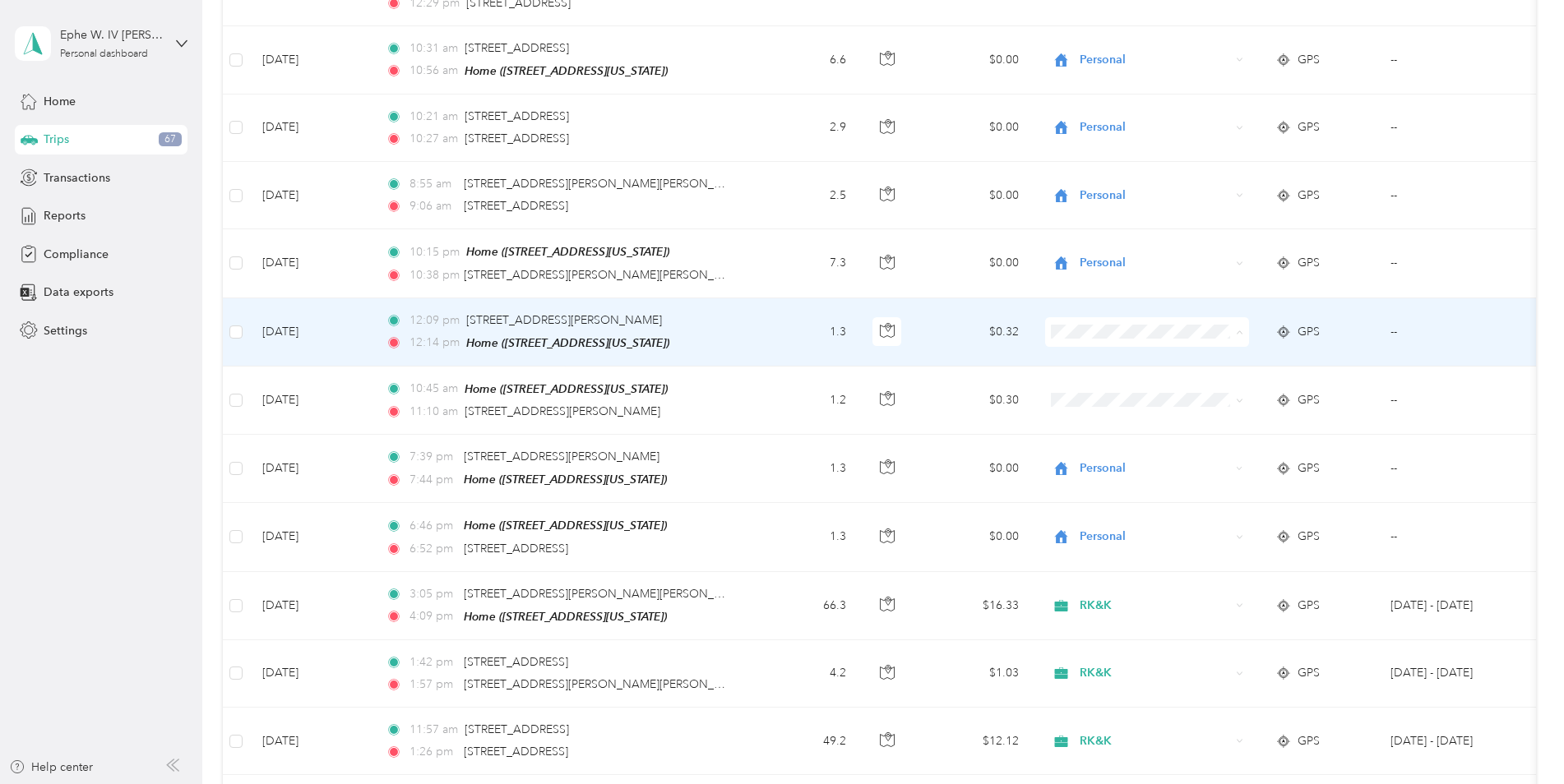
click at [1102, 385] on span "Personal" at bounding box center [1162, 388] width 152 height 18
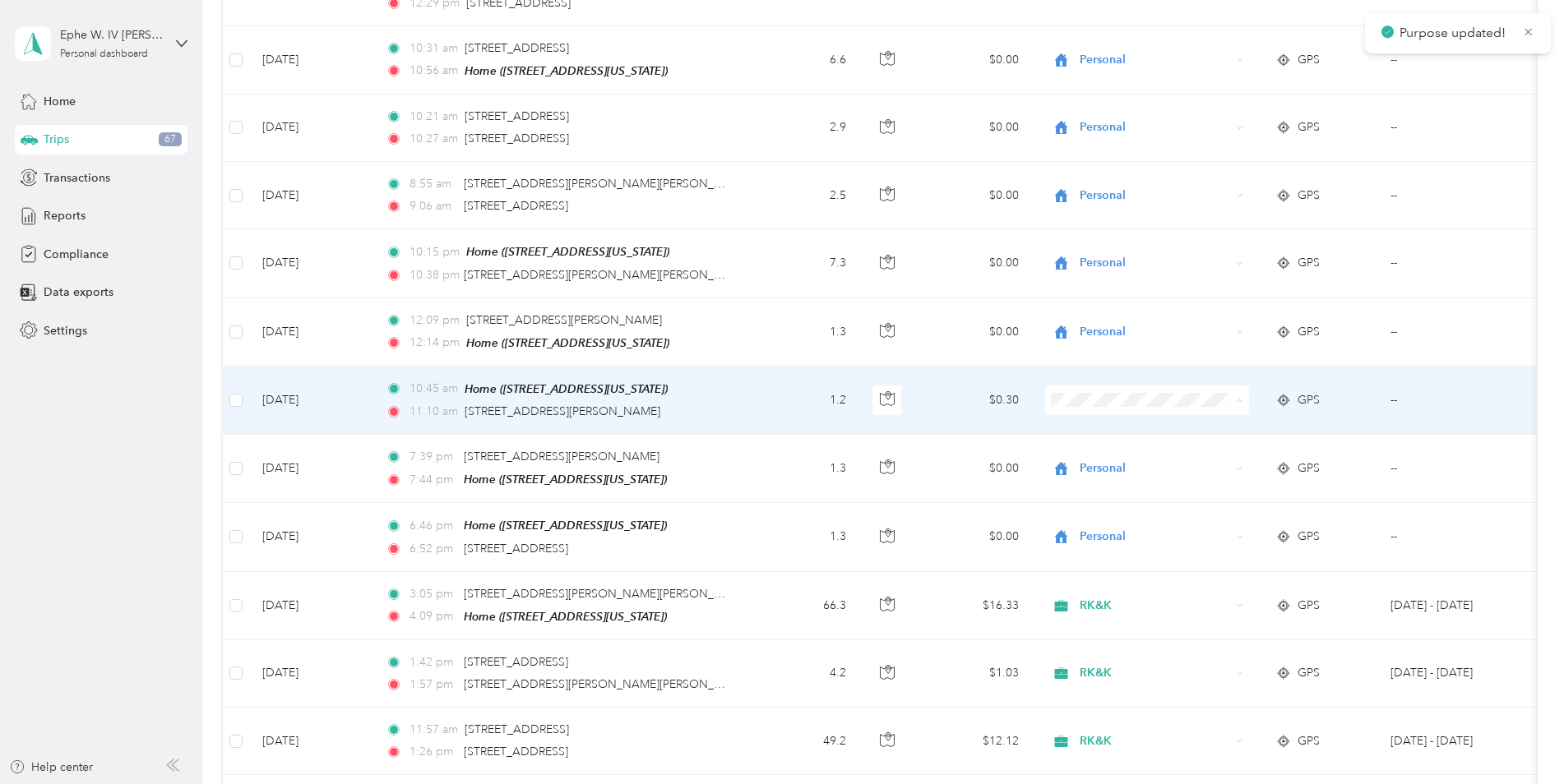
click at [1086, 458] on li "Personal" at bounding box center [1147, 455] width 204 height 29
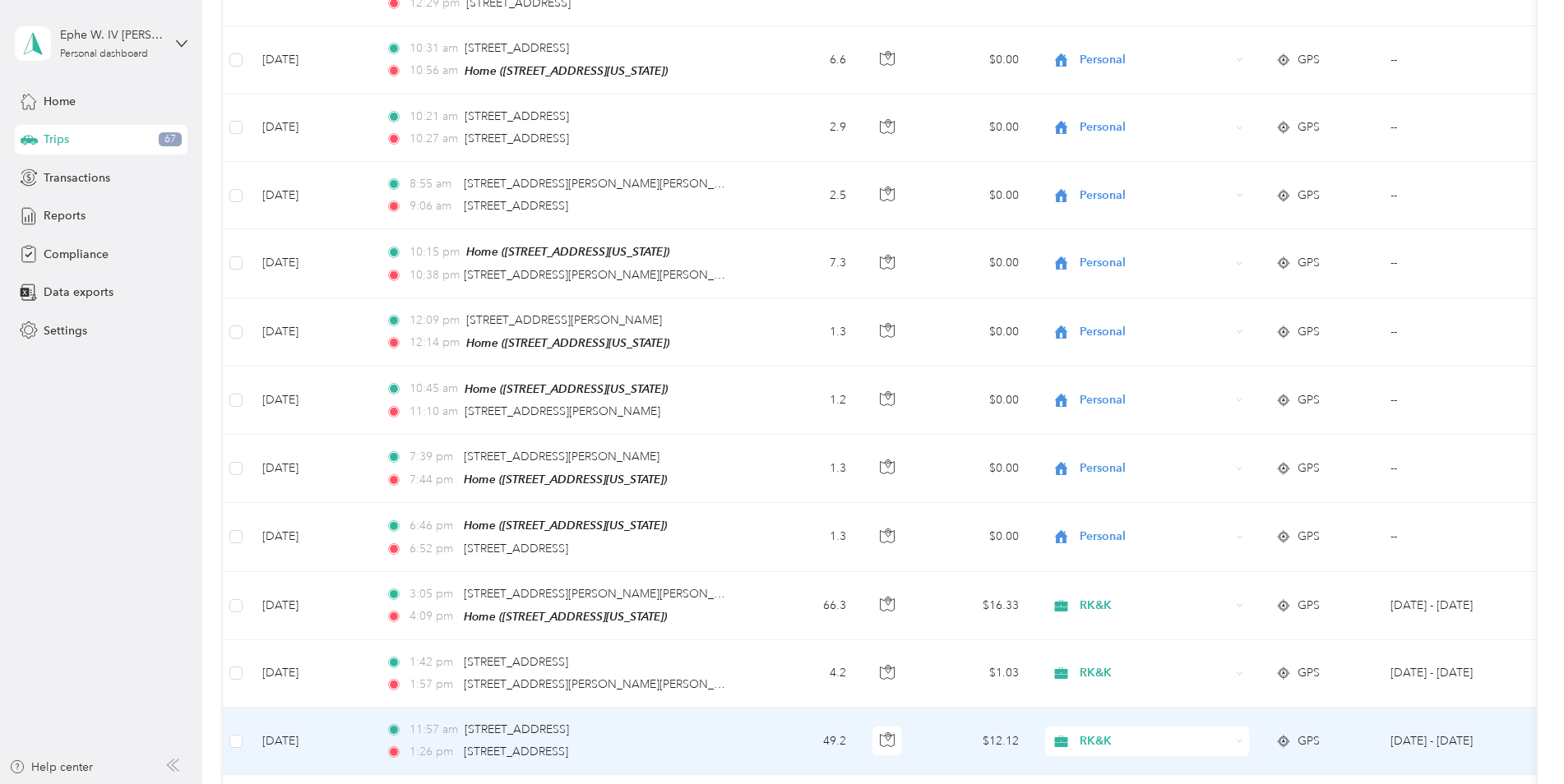
drag, startPoint x: 891, startPoint y: 817, endPoint x: 897, endPoint y: 824, distance: 9.2
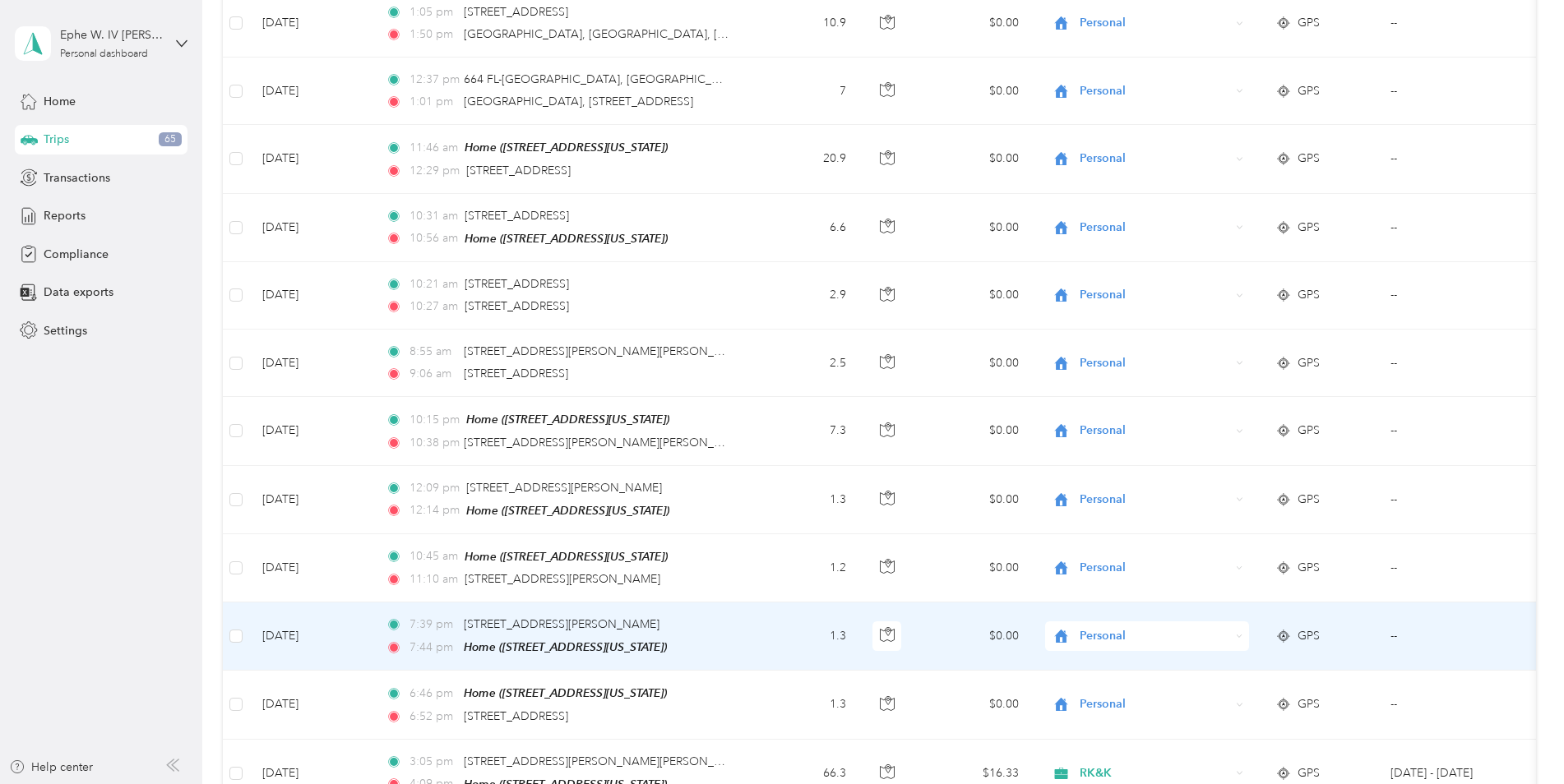
scroll to position [575, 0]
